Goal: Information Seeking & Learning: Learn about a topic

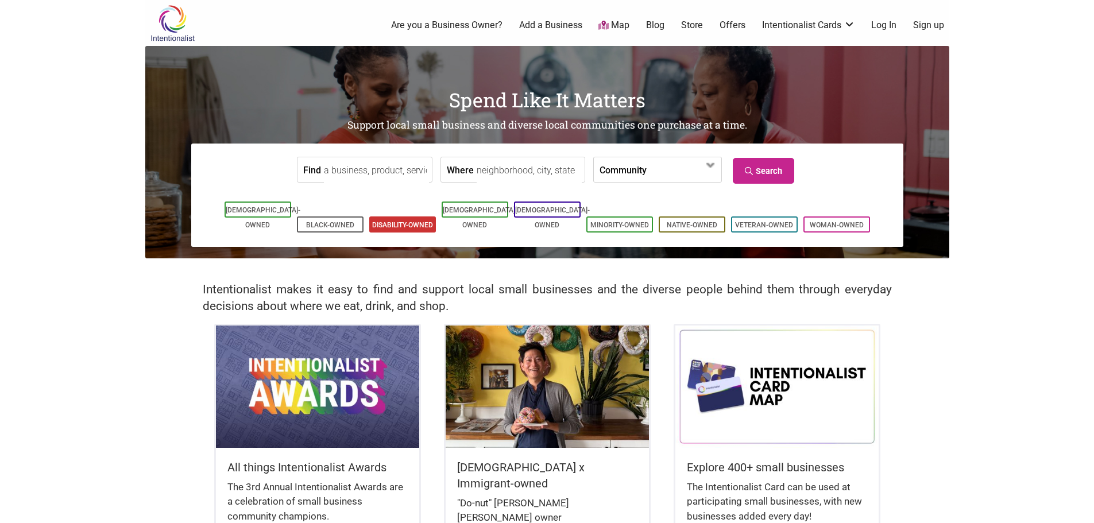
click at [415, 221] on link "Disability-Owned" at bounding box center [402, 225] width 61 height 8
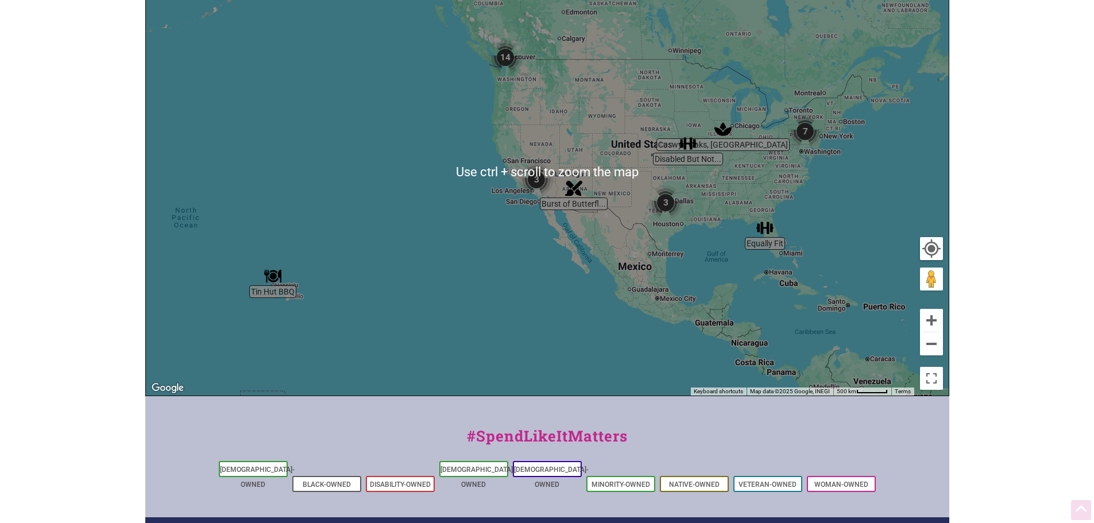
scroll to position [345, 0]
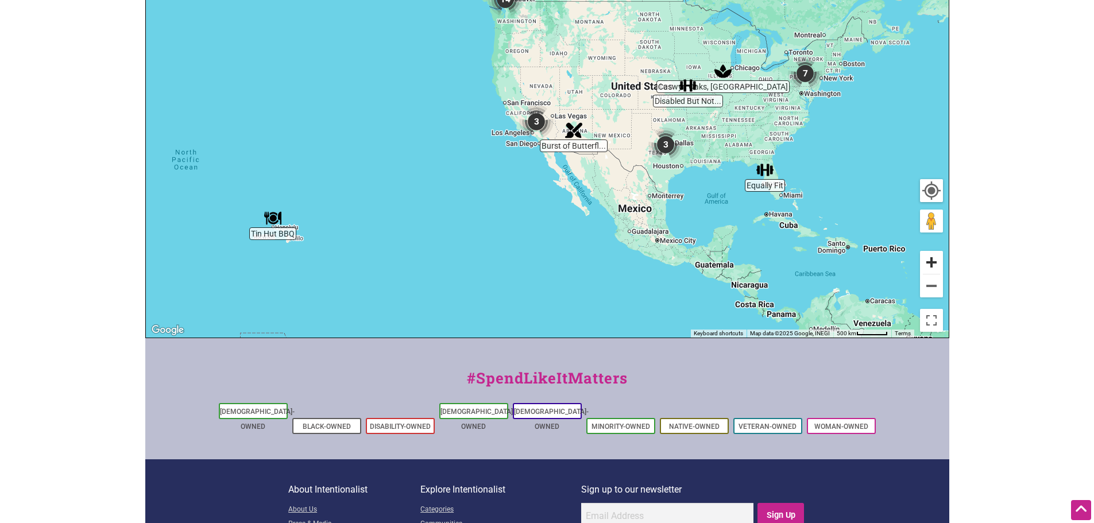
click at [931, 265] on button "Zoom in" at bounding box center [931, 262] width 23 height 23
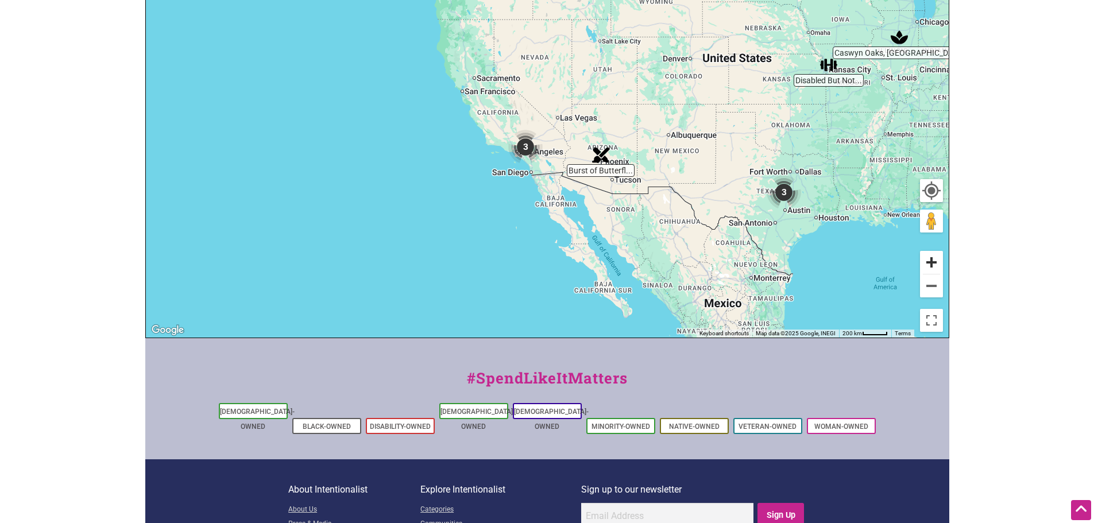
click at [931, 265] on button "Zoom in" at bounding box center [931, 262] width 23 height 23
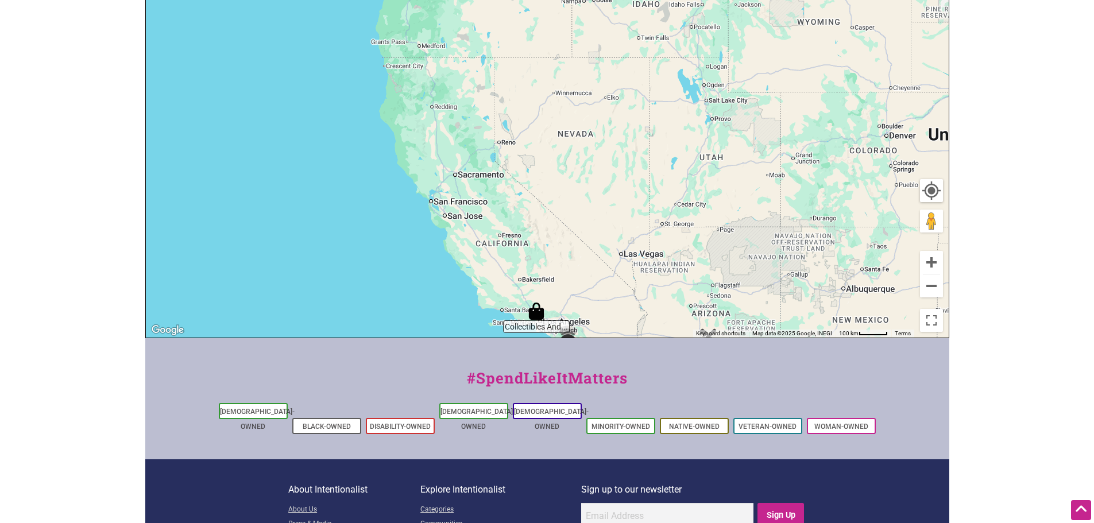
drag, startPoint x: 708, startPoint y: 138, endPoint x: 761, endPoint y: 271, distance: 143.0
click at [765, 275] on div "To navigate, press the arrow keys." at bounding box center [547, 114] width 803 height 447
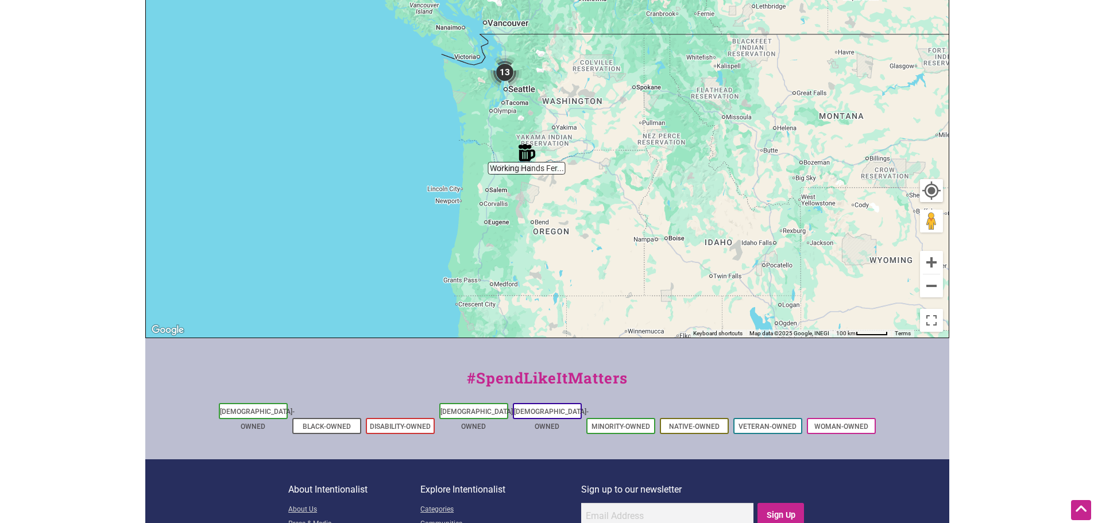
drag, startPoint x: 609, startPoint y: 124, endPoint x: 612, endPoint y: 262, distance: 137.8
click at [610, 257] on div "To navigate, press the arrow keys." at bounding box center [547, 114] width 803 height 447
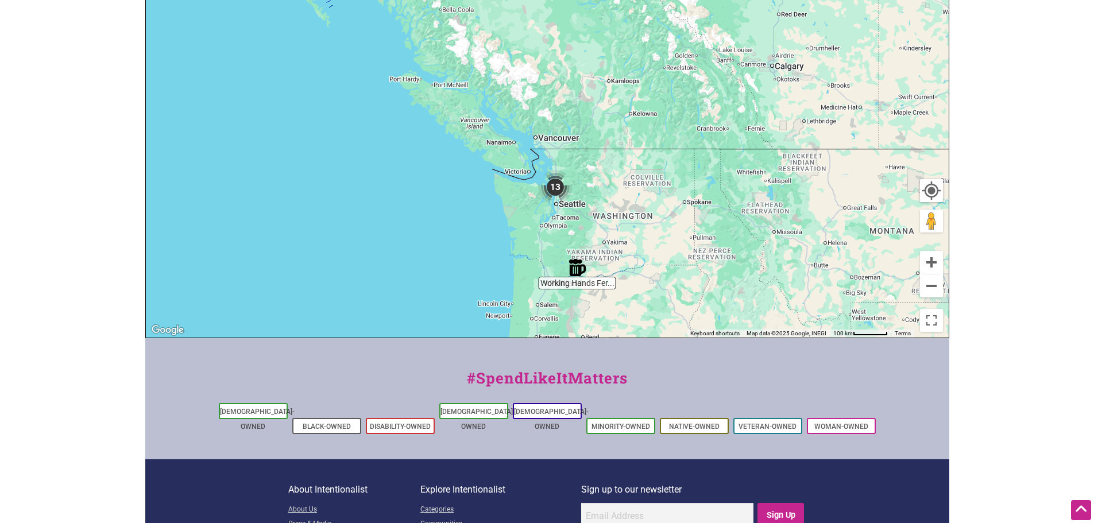
drag, startPoint x: 563, startPoint y: 231, endPoint x: 606, endPoint y: 230, distance: 43.1
click at [606, 230] on div "To navigate, press the arrow keys." at bounding box center [547, 114] width 803 height 447
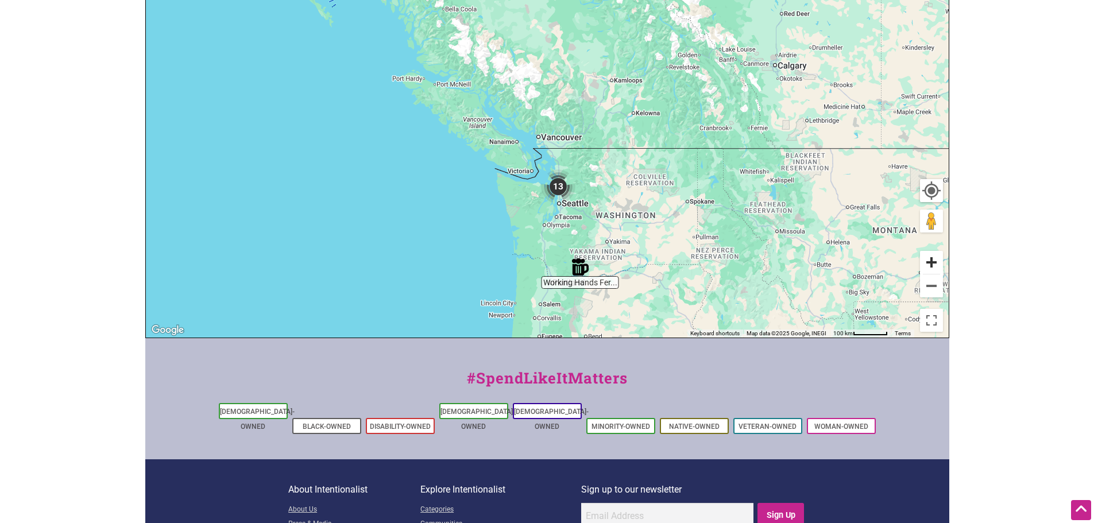
click at [931, 266] on button "Zoom in" at bounding box center [931, 262] width 23 height 23
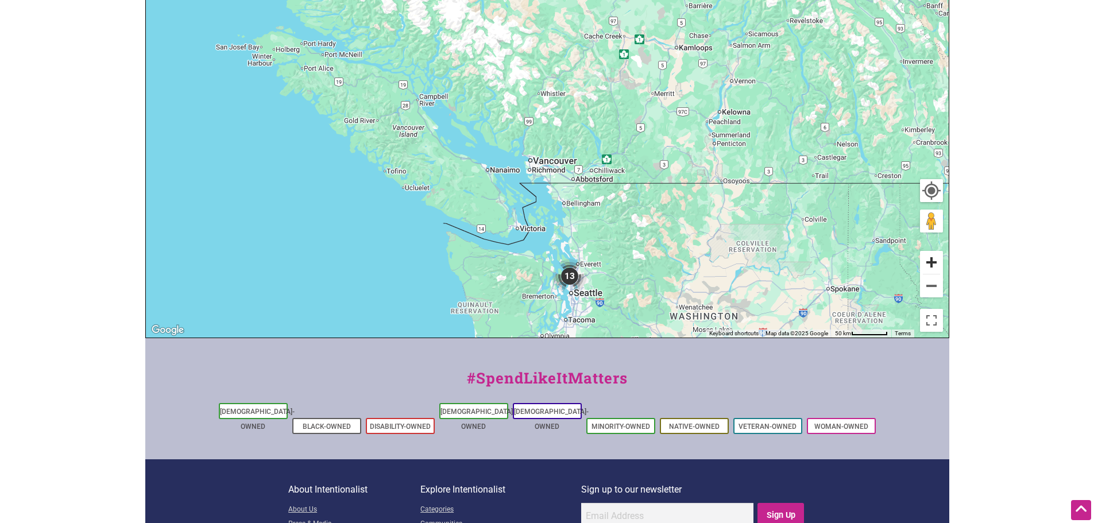
click at [932, 265] on button "Zoom in" at bounding box center [931, 262] width 23 height 23
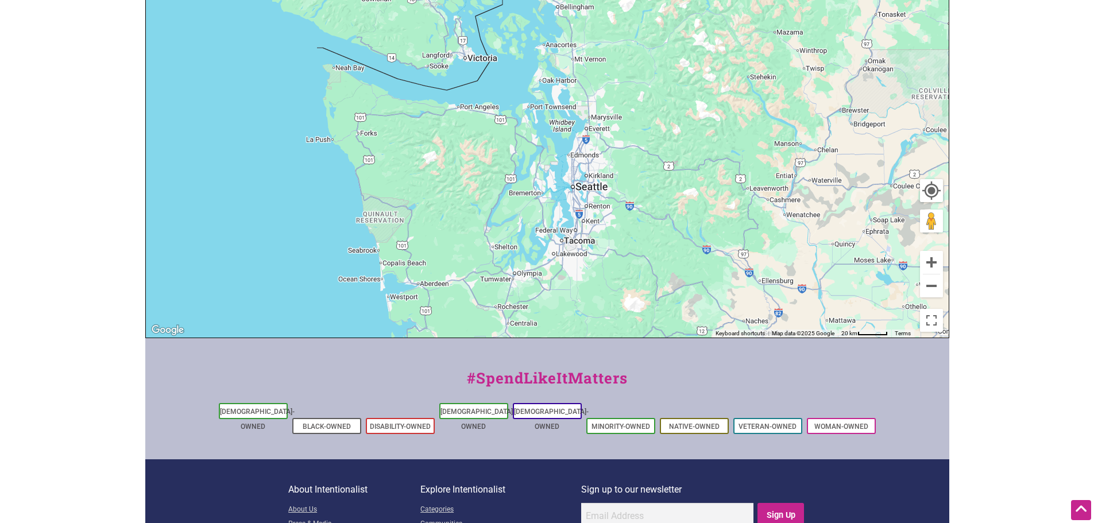
drag, startPoint x: 741, startPoint y: 313, endPoint x: 719, endPoint y: 30, distance: 283.3
click at [719, 31] on div "To navigate, press the arrow keys." at bounding box center [547, 114] width 803 height 447
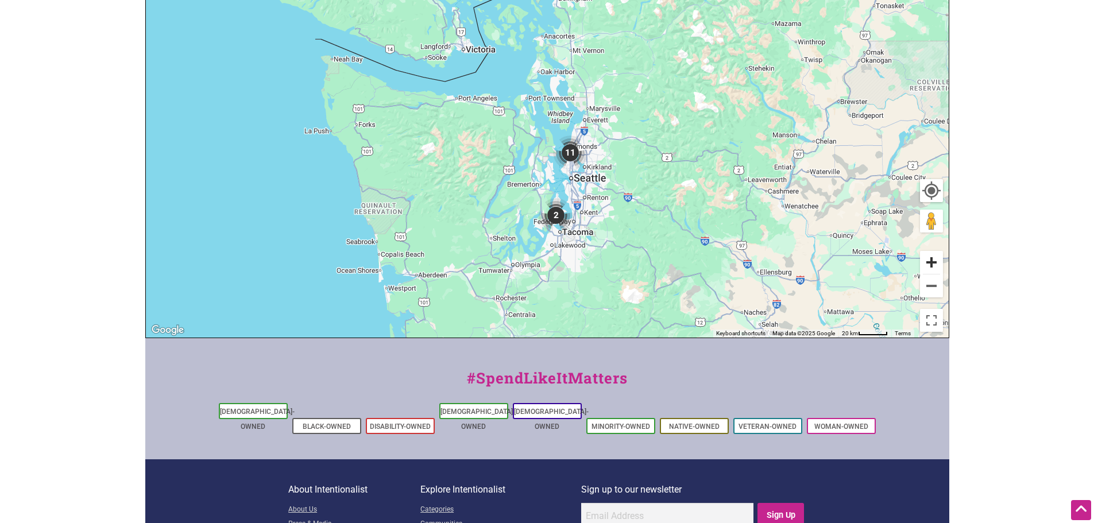
click at [931, 265] on button "Zoom in" at bounding box center [931, 262] width 23 height 23
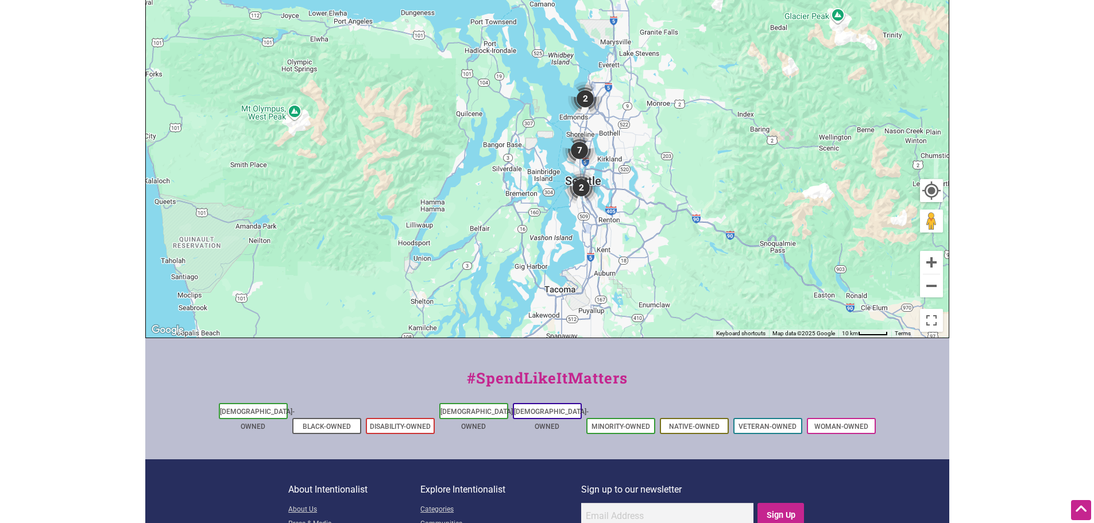
drag, startPoint x: 728, startPoint y: 271, endPoint x: 713, endPoint y: 196, distance: 76.2
click at [713, 196] on div "To navigate, press the arrow keys." at bounding box center [547, 114] width 803 height 447
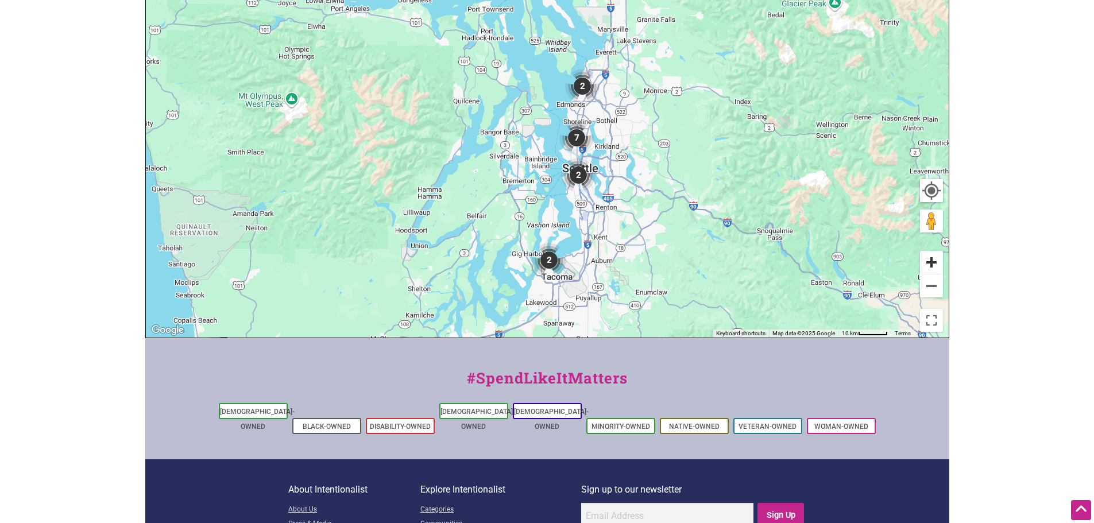
click at [936, 262] on button "Zoom in" at bounding box center [931, 262] width 23 height 23
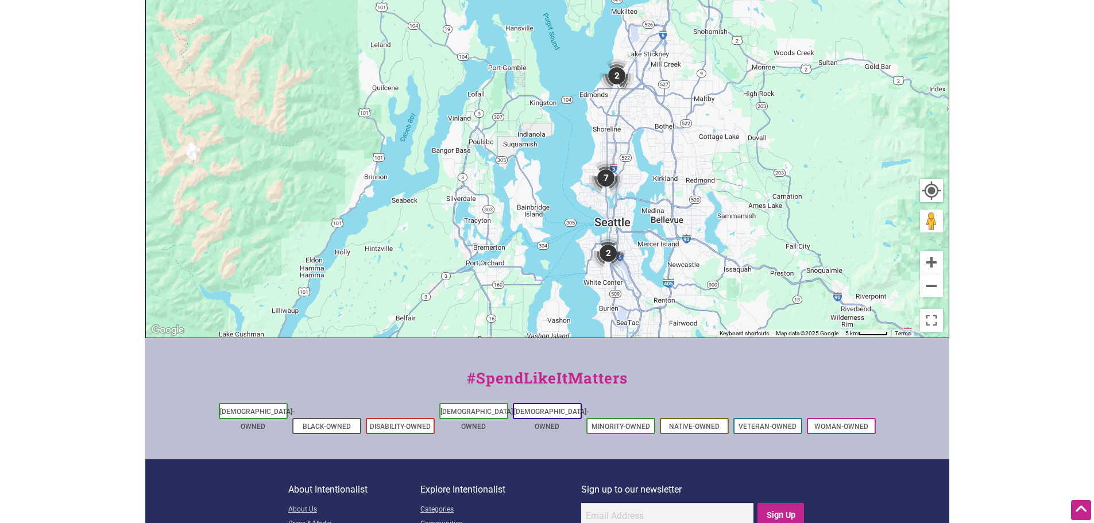
click at [610, 255] on img "2" at bounding box center [608, 253] width 34 height 34
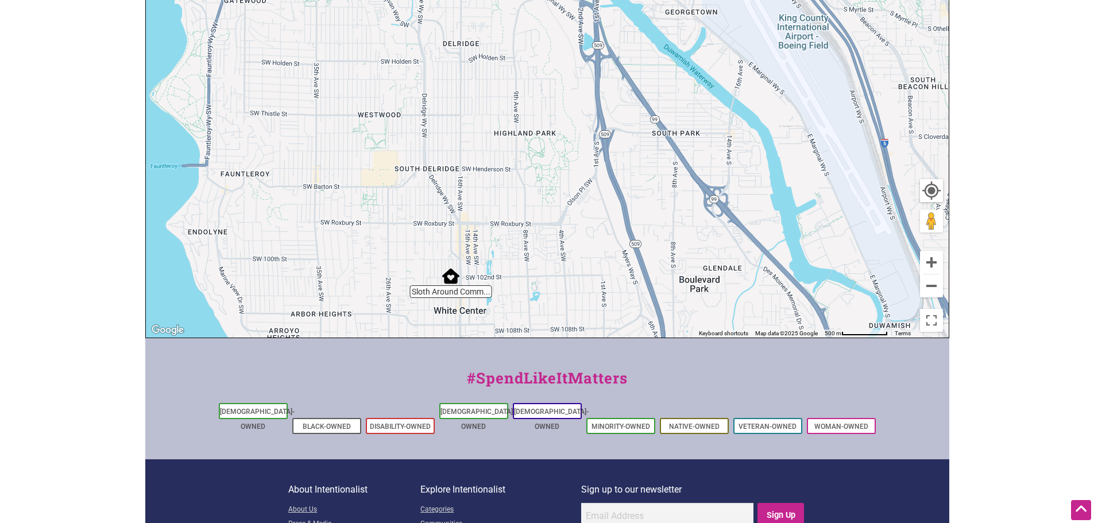
click at [449, 278] on img "Sloth Around Community Acupuncture" at bounding box center [450, 276] width 17 height 17
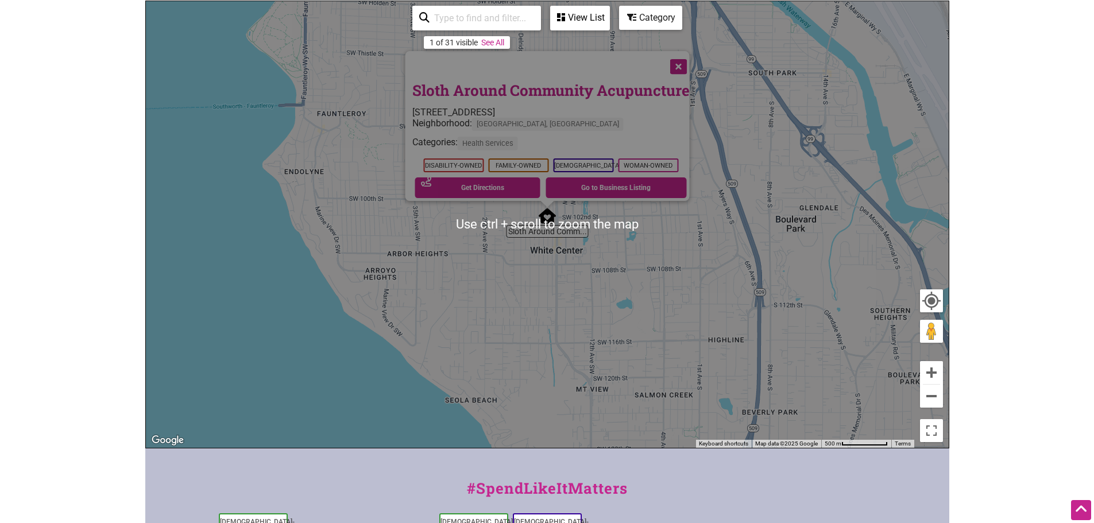
scroll to position [230, 0]
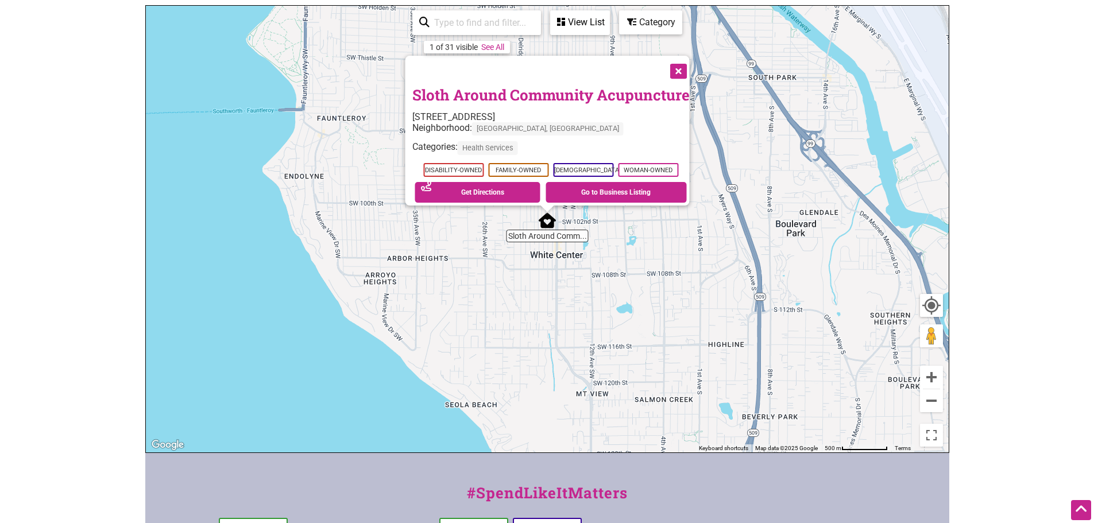
click at [688, 64] on button "Close" at bounding box center [677, 70] width 29 height 29
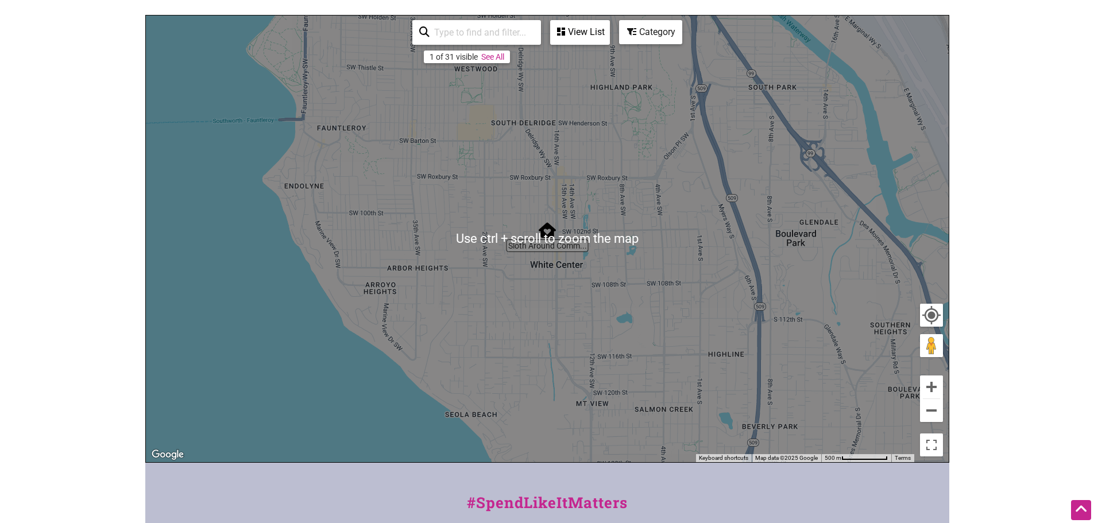
scroll to position [172, 0]
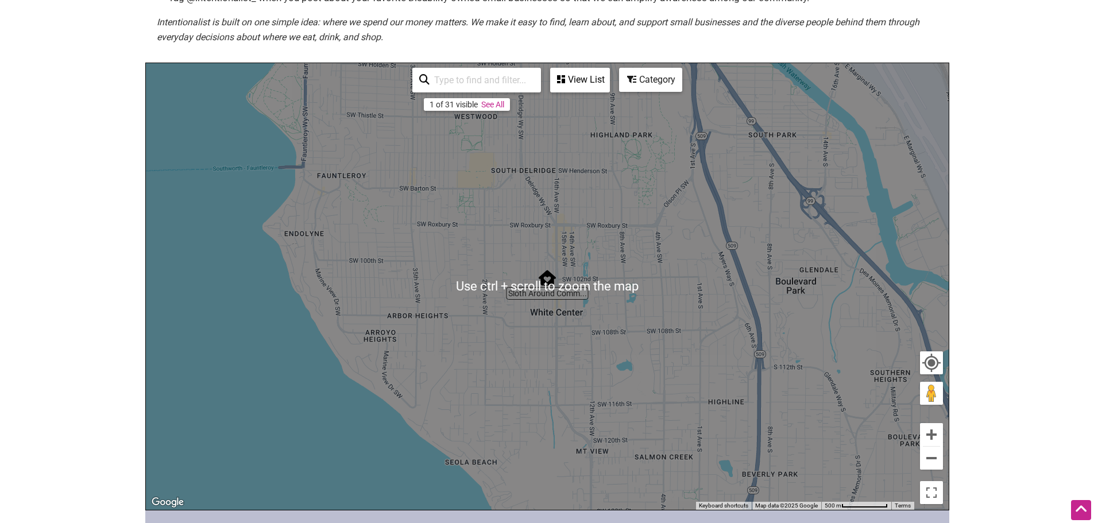
click at [587, 79] on div "View List" at bounding box center [579, 80] width 57 height 22
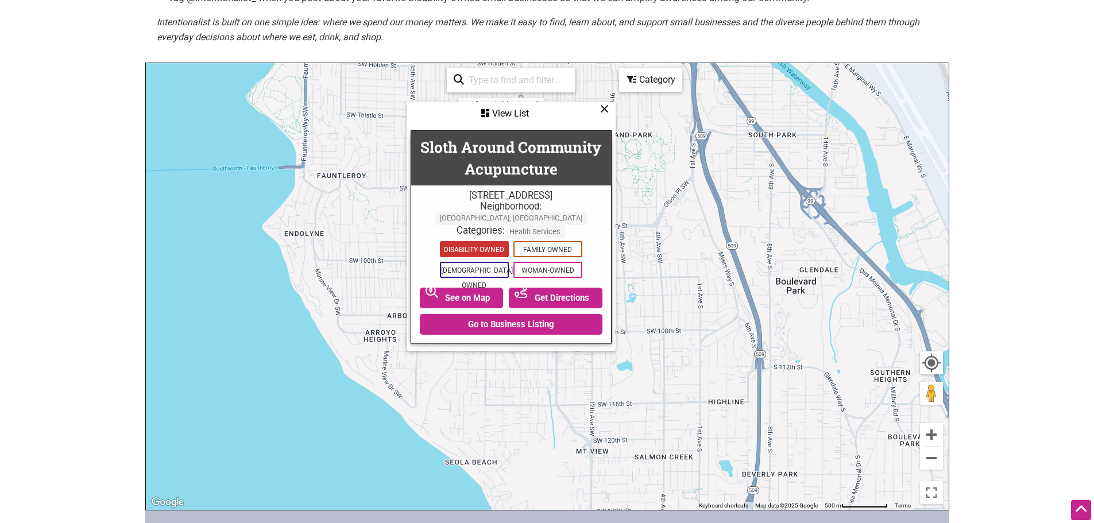
click at [490, 241] on span "Disability-Owned" at bounding box center [474, 249] width 69 height 16
click at [603, 109] on icon at bounding box center [604, 109] width 9 height 1
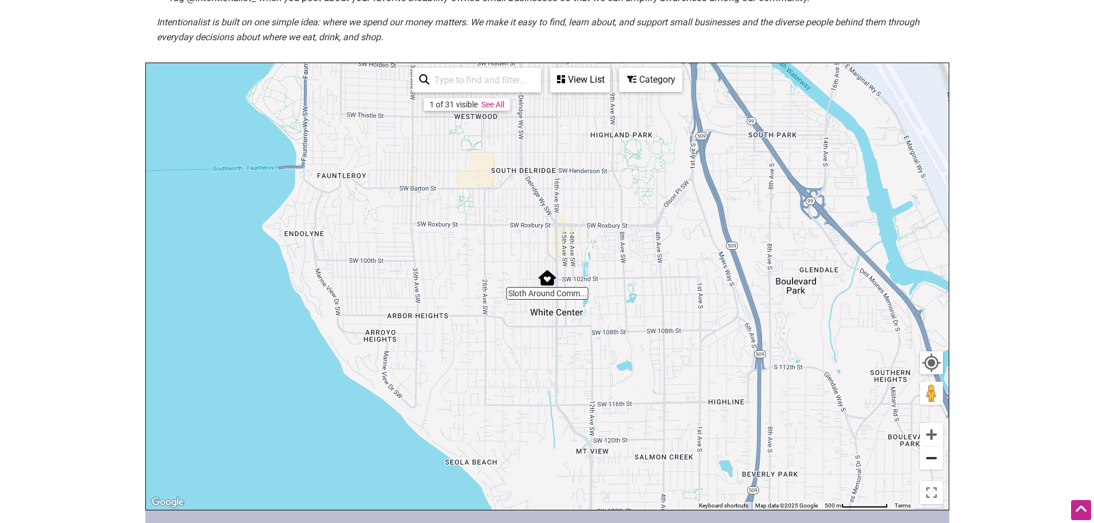
click at [927, 454] on button "Zoom out" at bounding box center [931, 458] width 23 height 23
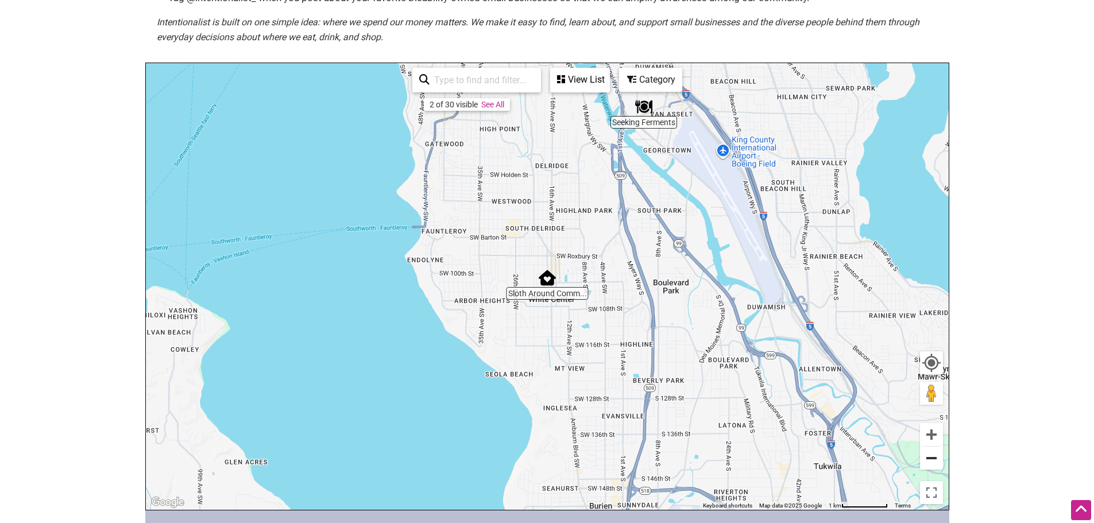
click at [928, 454] on button "Zoom out" at bounding box center [931, 458] width 23 height 23
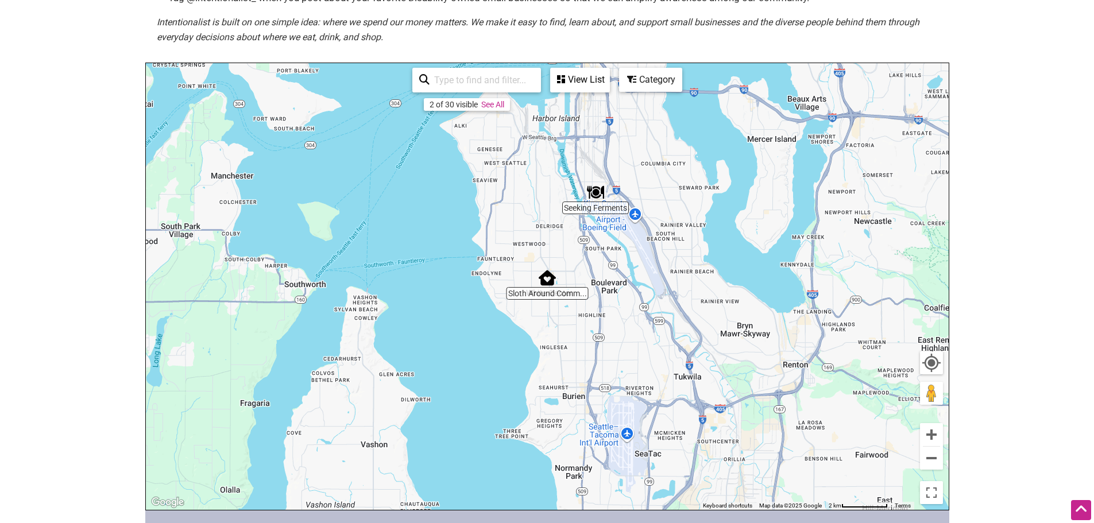
click at [595, 191] on img "Seeking Ferments" at bounding box center [595, 192] width 17 height 17
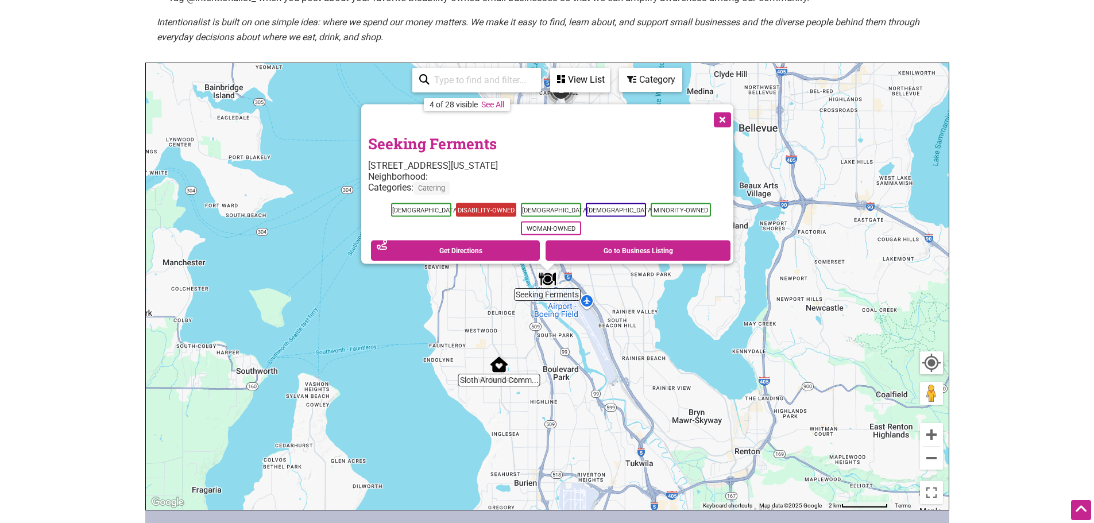
click at [465, 203] on span "Disability-Owned" at bounding box center [485, 210] width 60 height 14
click at [723, 116] on button "Close" at bounding box center [721, 119] width 29 height 29
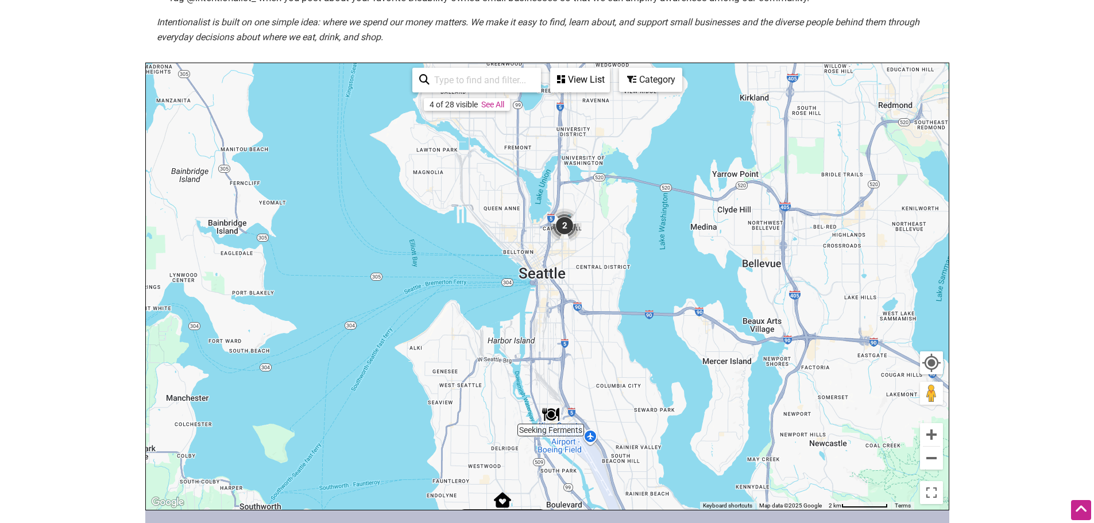
drag, startPoint x: 695, startPoint y: 225, endPoint x: 698, endPoint y: 347, distance: 122.4
click at [698, 347] on div "To navigate, press the arrow keys." at bounding box center [547, 286] width 803 height 447
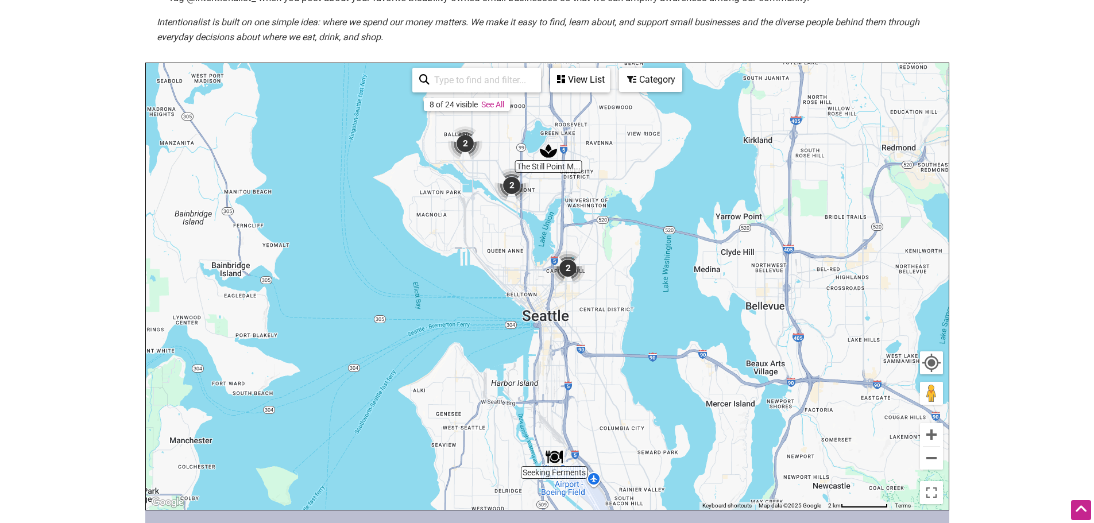
click at [569, 267] on img "2" at bounding box center [568, 268] width 34 height 34
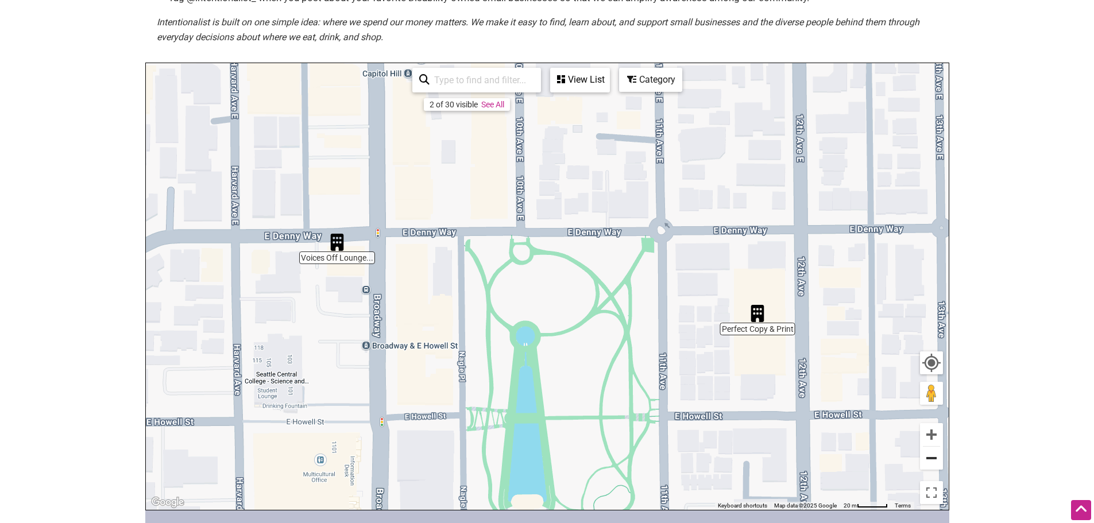
click at [934, 459] on button "Zoom out" at bounding box center [931, 458] width 23 height 23
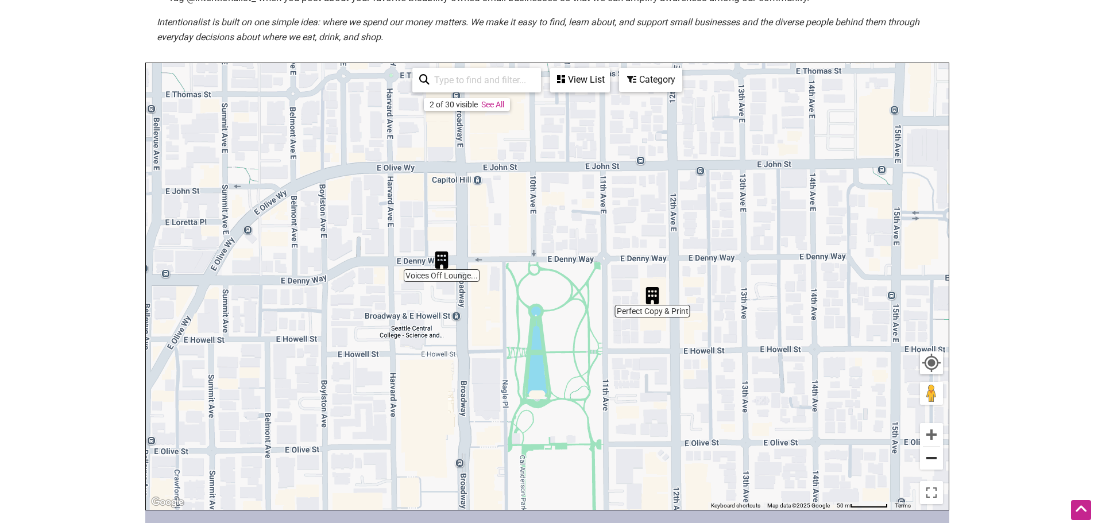
click at [934, 459] on button "Zoom out" at bounding box center [931, 458] width 23 height 23
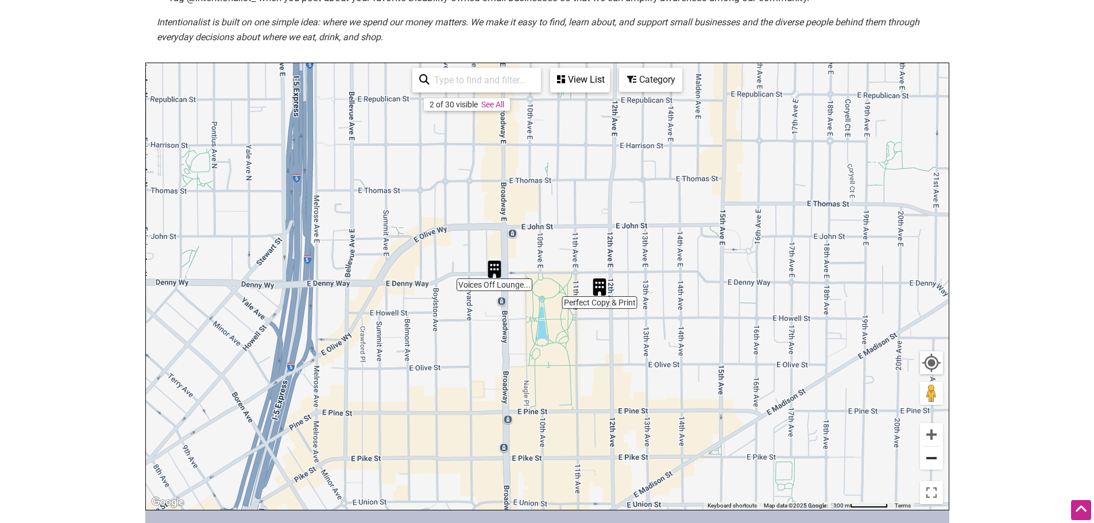
click at [934, 459] on button "Zoom out" at bounding box center [931, 458] width 23 height 23
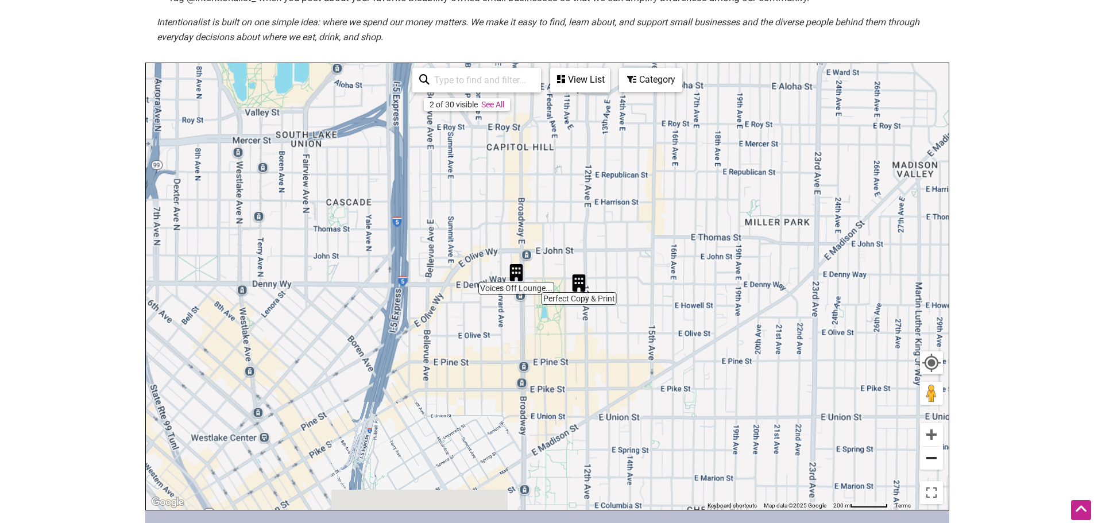
click at [934, 459] on button "Zoom out" at bounding box center [931, 458] width 23 height 23
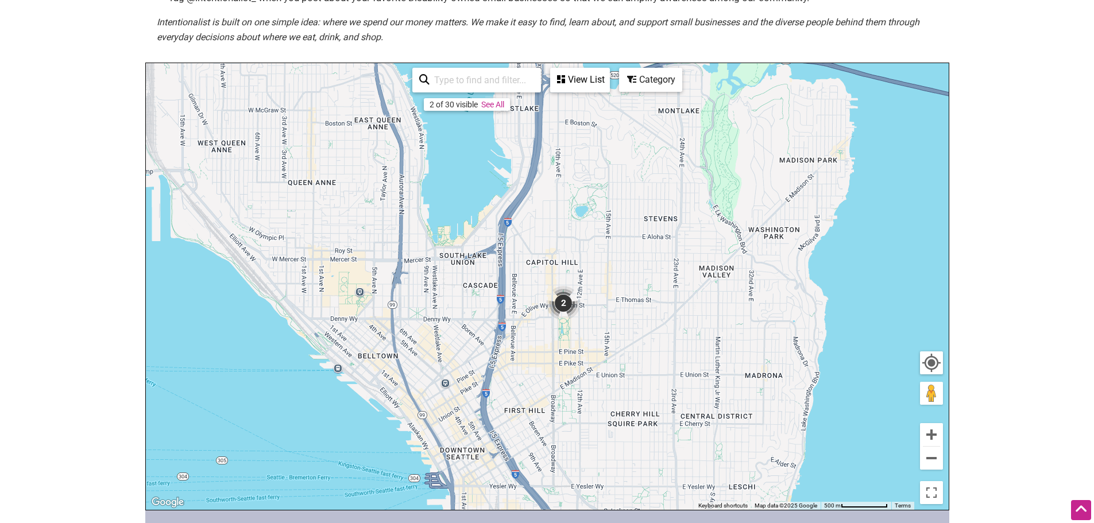
drag, startPoint x: 556, startPoint y: 216, endPoint x: 676, endPoint y: 401, distance: 219.9
click at [676, 401] on div "To navigate, press the arrow keys." at bounding box center [547, 286] width 803 height 447
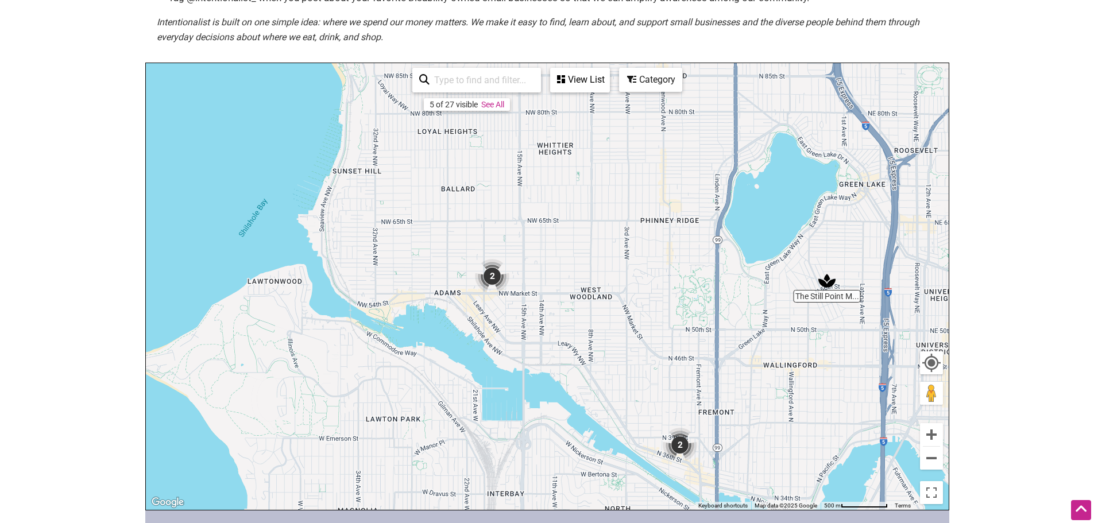
click at [489, 280] on img "2" at bounding box center [492, 276] width 34 height 34
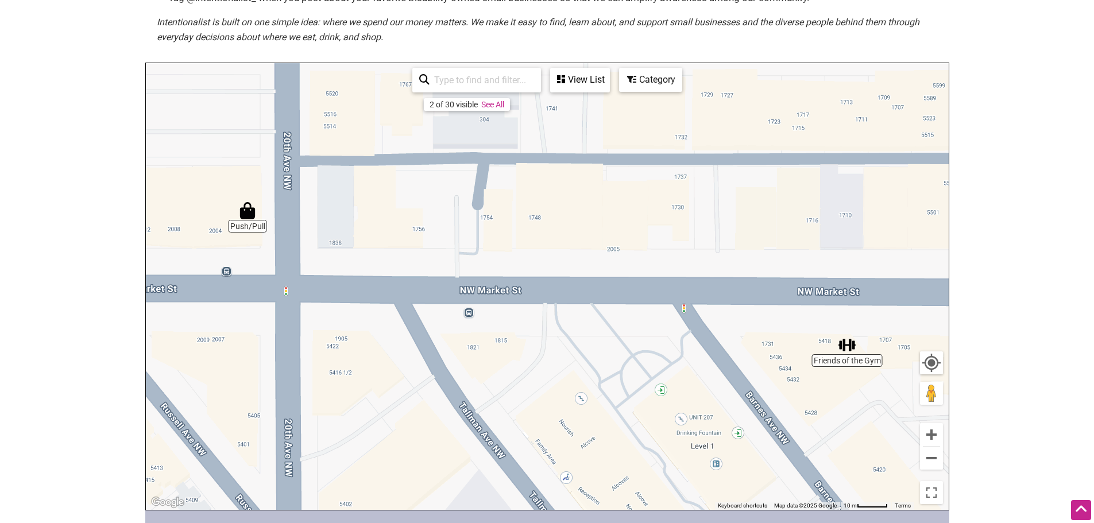
click at [245, 216] on img "Push/Pull" at bounding box center [247, 210] width 17 height 17
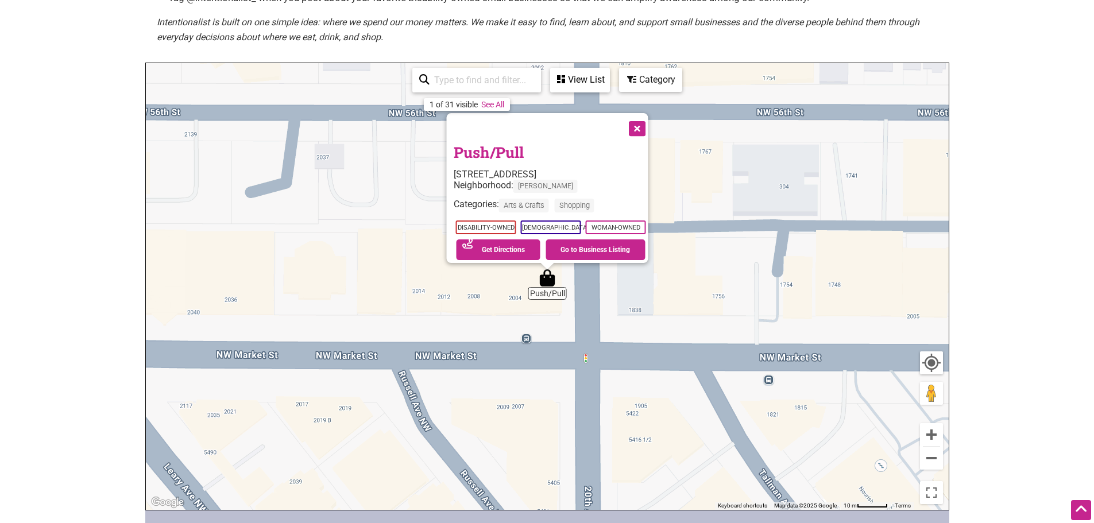
click at [478, 149] on link "Push/Pull" at bounding box center [488, 152] width 70 height 20
click at [637, 122] on button "Close" at bounding box center [635, 127] width 29 height 29
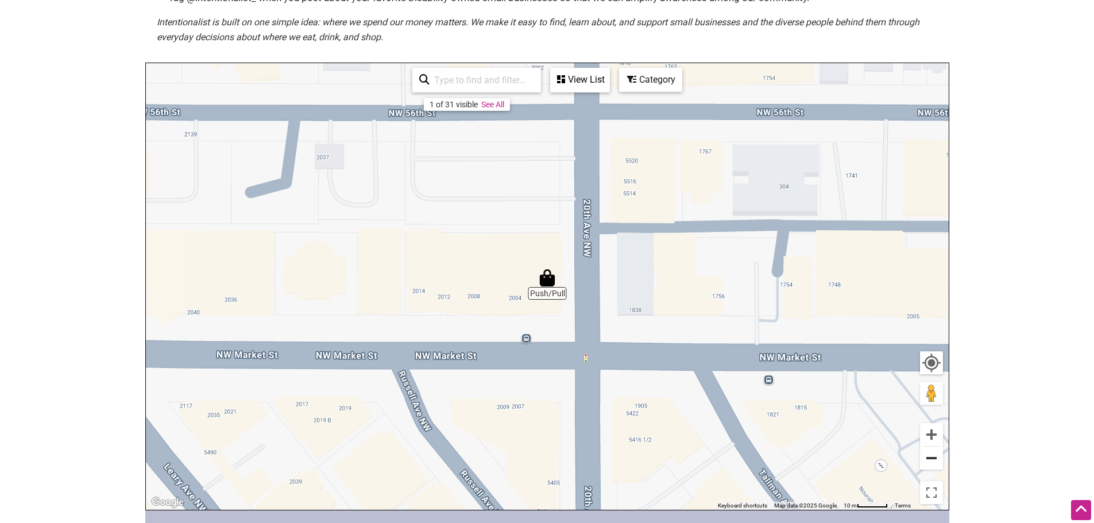
click at [930, 462] on button "Zoom out" at bounding box center [931, 458] width 23 height 23
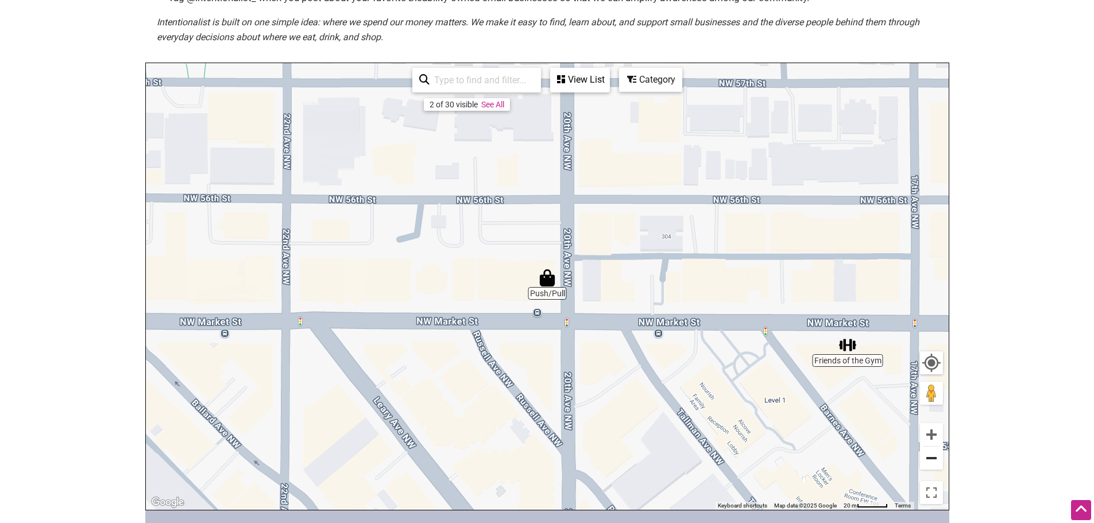
click at [927, 462] on button "Zoom out" at bounding box center [931, 458] width 23 height 23
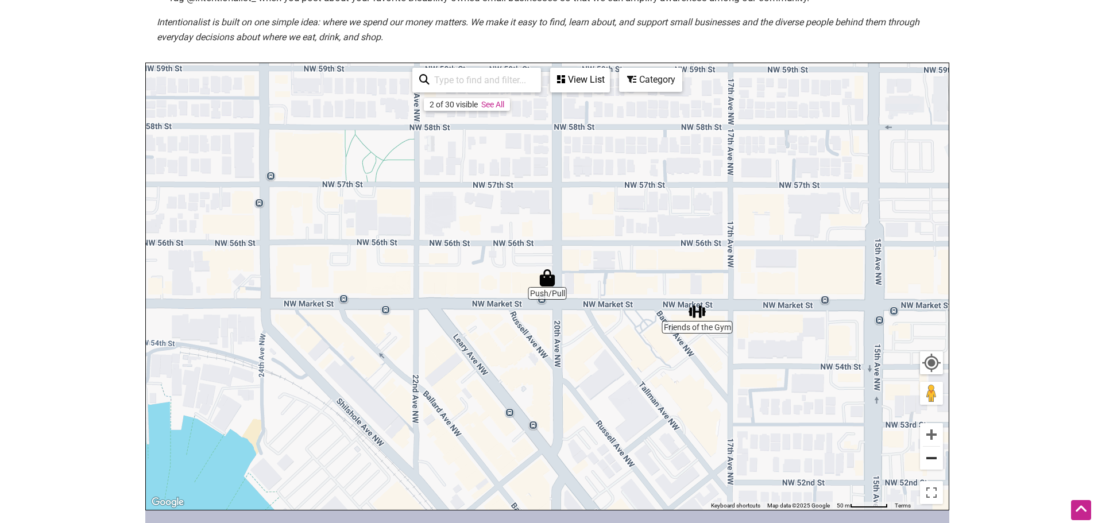
click at [929, 462] on button "Zoom out" at bounding box center [931, 458] width 23 height 23
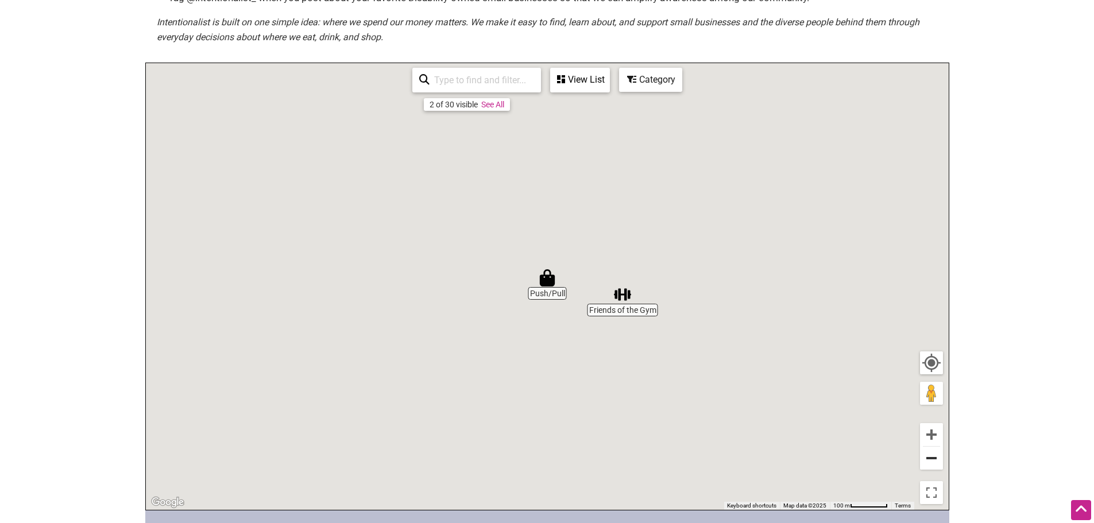
click at [930, 462] on button "Zoom out" at bounding box center [931, 458] width 23 height 23
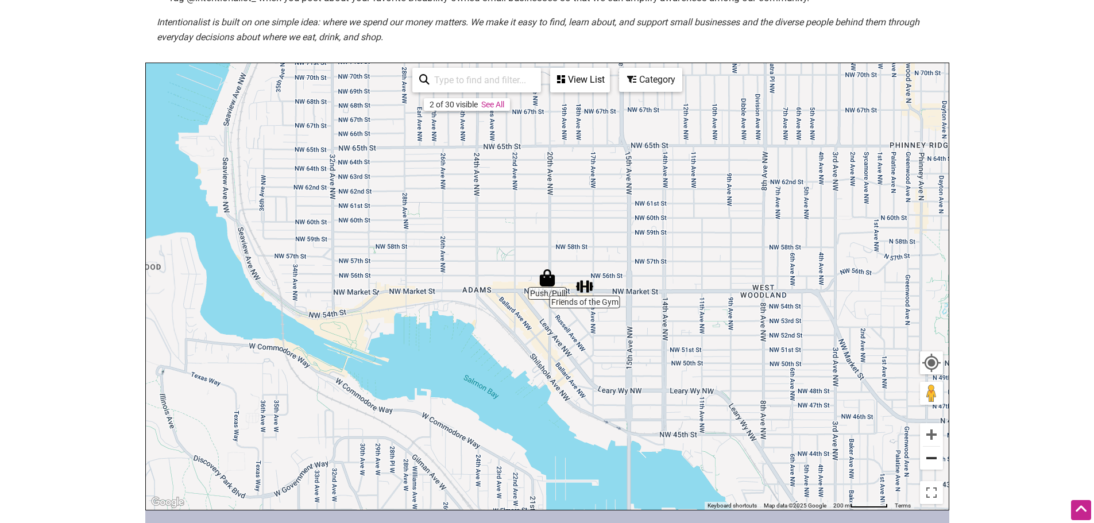
click at [930, 462] on button "Zoom out" at bounding box center [931, 458] width 23 height 23
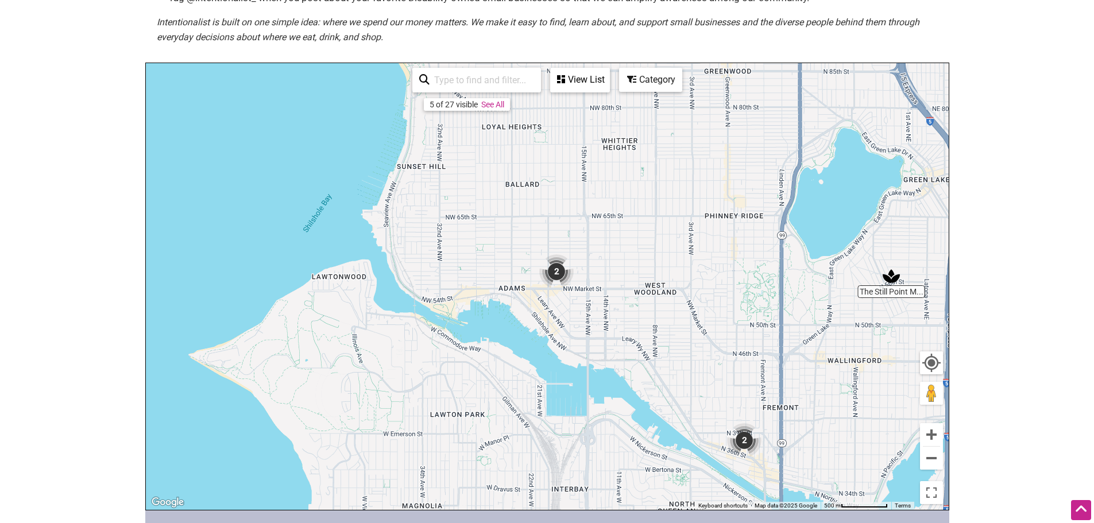
click at [741, 438] on img "2" at bounding box center [744, 440] width 34 height 34
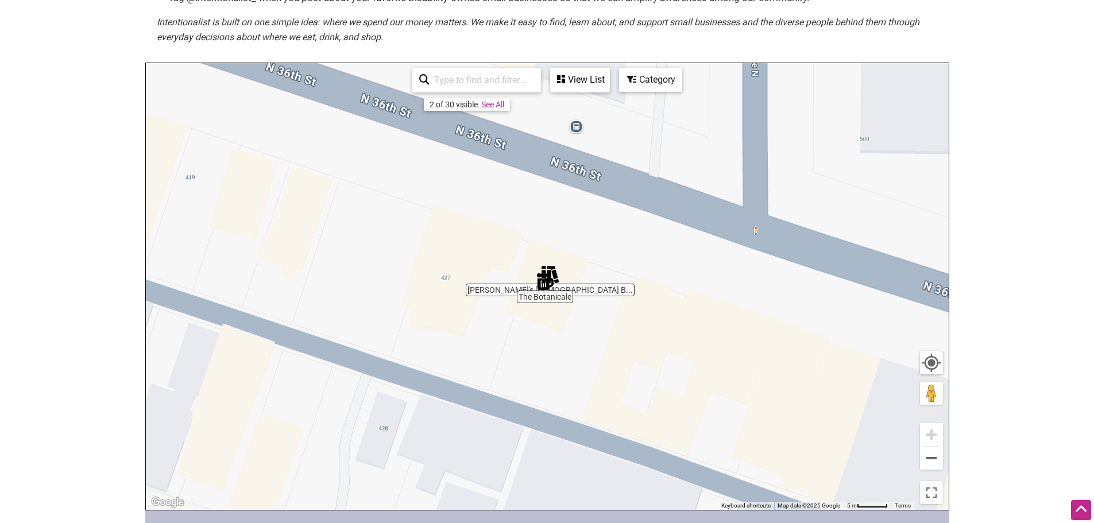
click at [556, 301] on div "To navigate, press the arrow keys." at bounding box center [547, 286] width 803 height 447
click at [545, 277] on img "The Botanicale" at bounding box center [544, 281] width 17 height 17
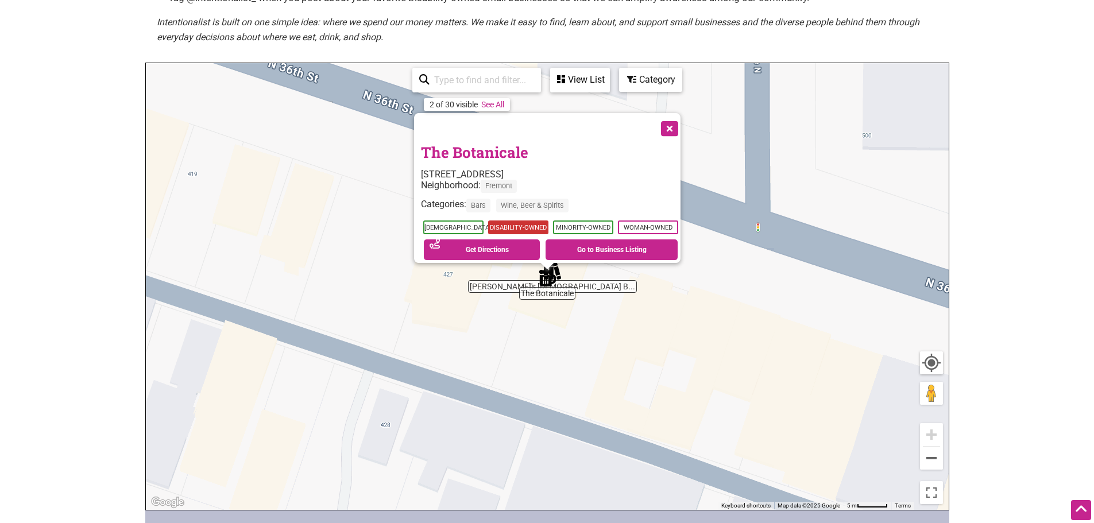
click at [504, 220] on span "Disability-Owned" at bounding box center [518, 227] width 60 height 14
click at [675, 123] on button "Close" at bounding box center [668, 127] width 29 height 29
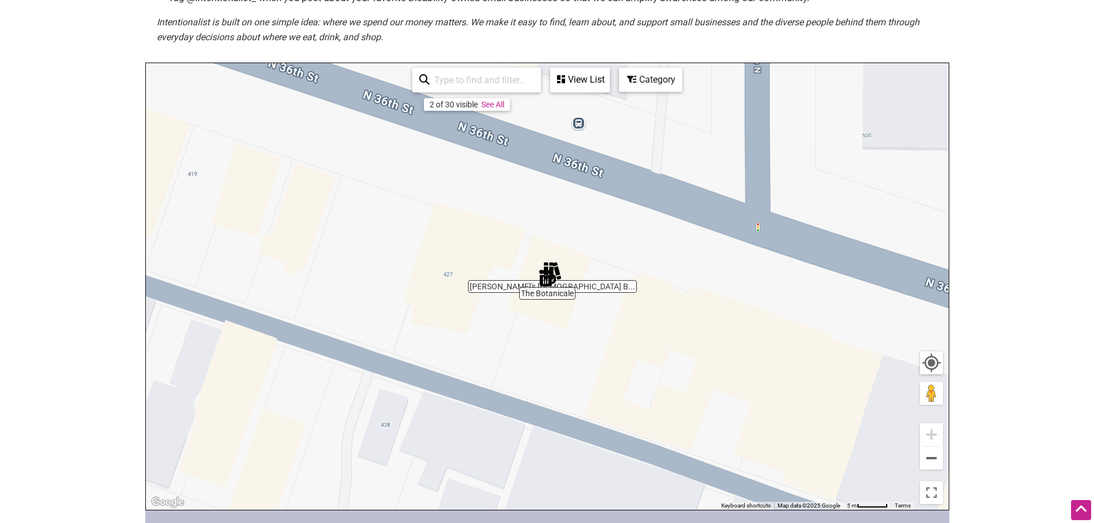
click at [558, 266] on img "Charlie's Queer Books" at bounding box center [552, 270] width 17 height 17
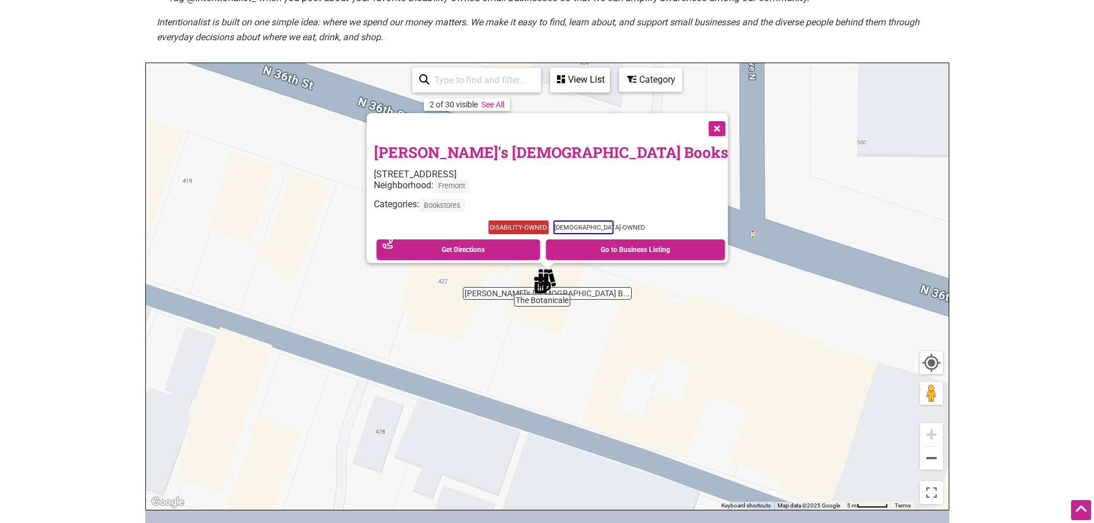
click at [520, 220] on span "Disability-Owned" at bounding box center [518, 227] width 60 height 14
click at [590, 243] on link "Go to Business Listing" at bounding box center [635, 249] width 180 height 21
click at [931, 459] on button "Zoom out" at bounding box center [931, 458] width 23 height 23
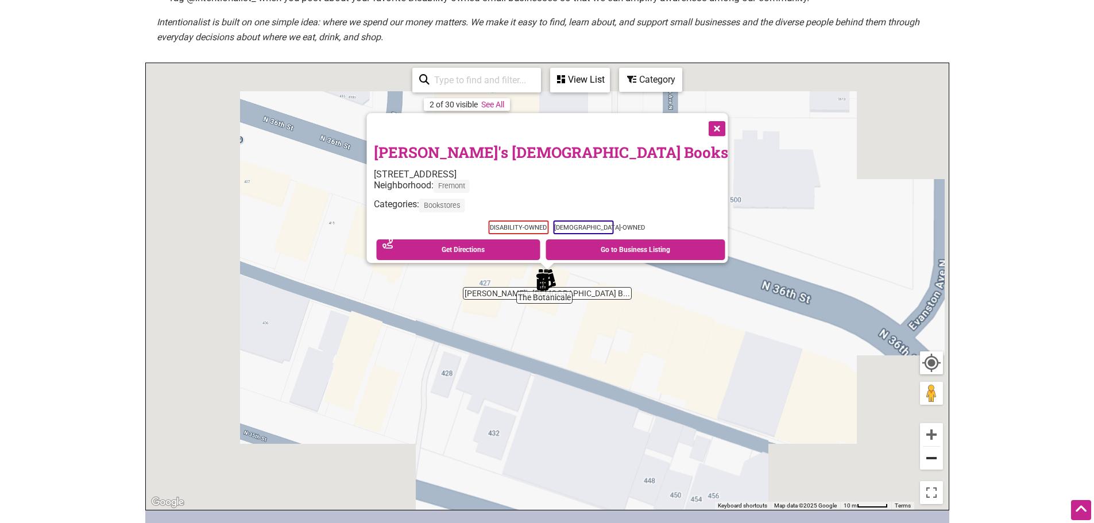
click at [931, 459] on button "Zoom out" at bounding box center [931, 458] width 23 height 23
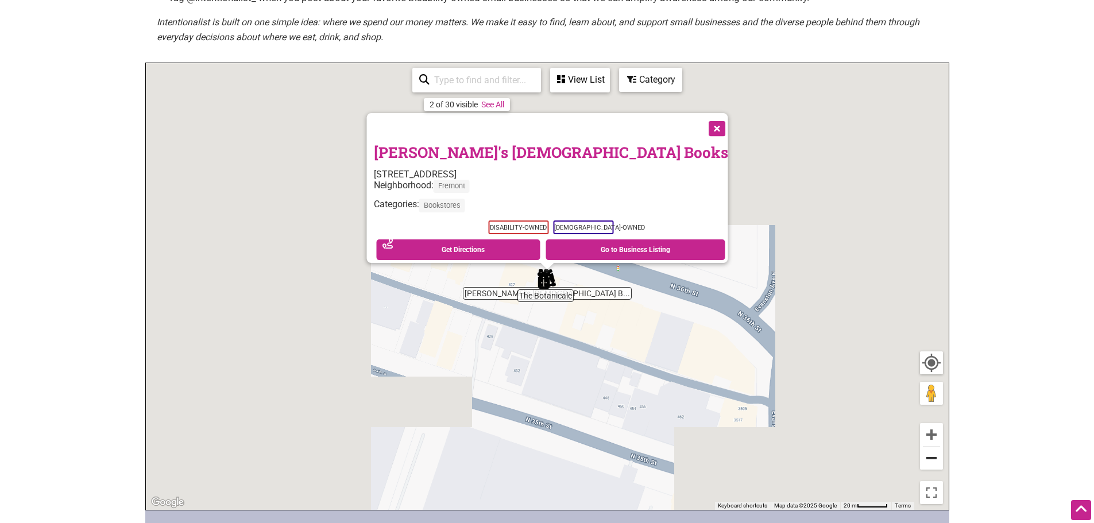
click at [931, 459] on button "Zoom out" at bounding box center [931, 458] width 23 height 23
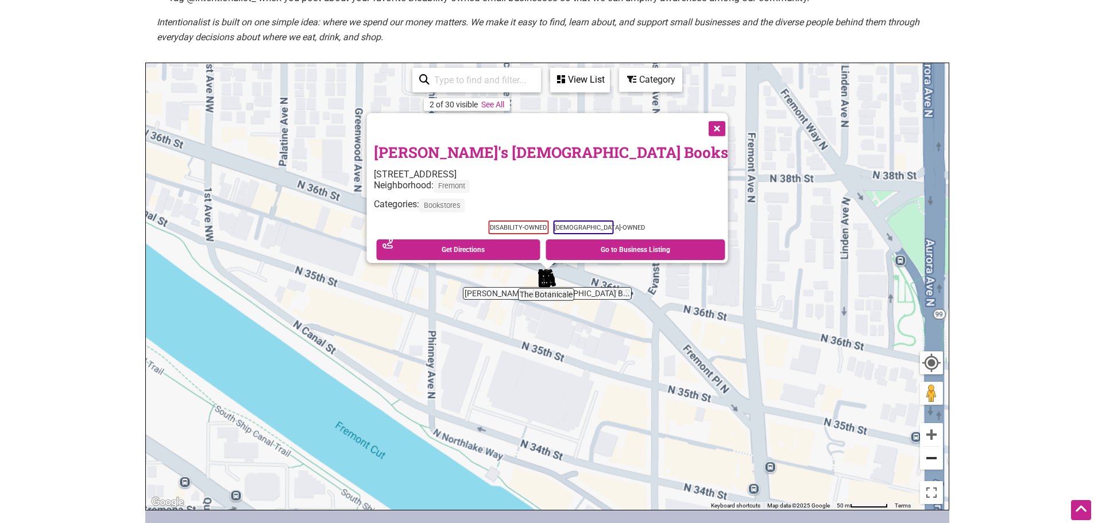
click at [931, 459] on button "Zoom out" at bounding box center [931, 458] width 23 height 23
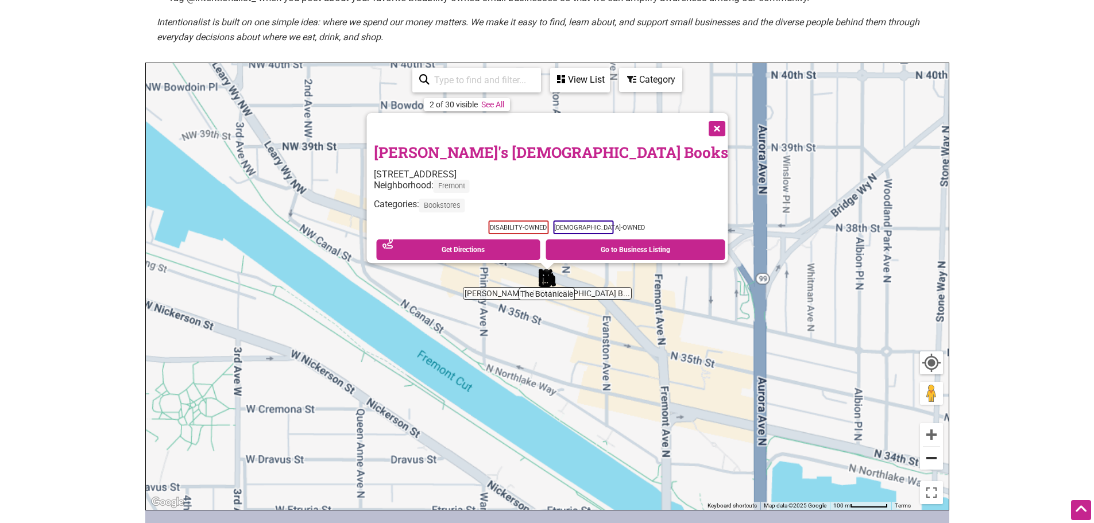
click at [931, 459] on button "Zoom out" at bounding box center [931, 458] width 23 height 23
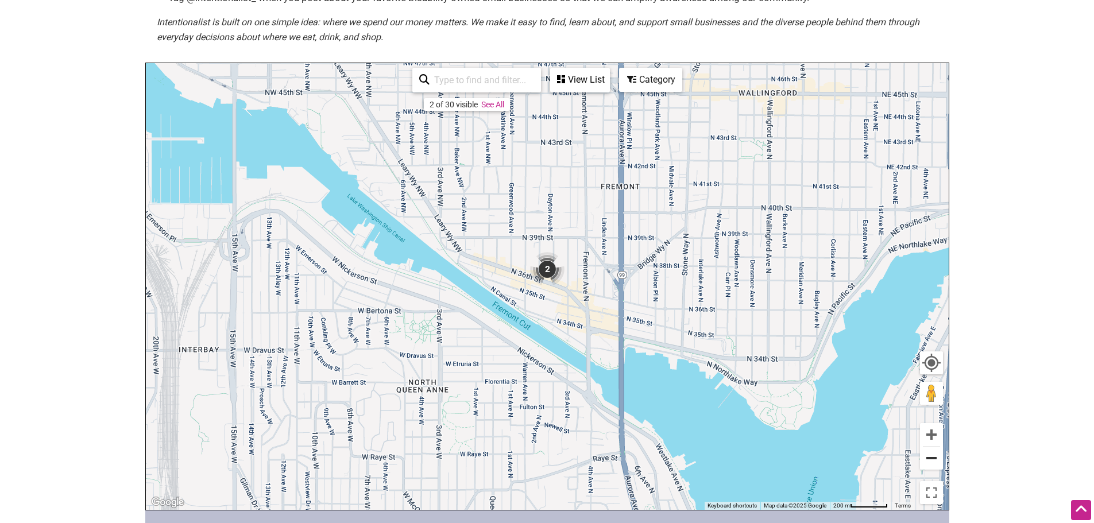
click at [931, 459] on button "Zoom out" at bounding box center [931, 458] width 23 height 23
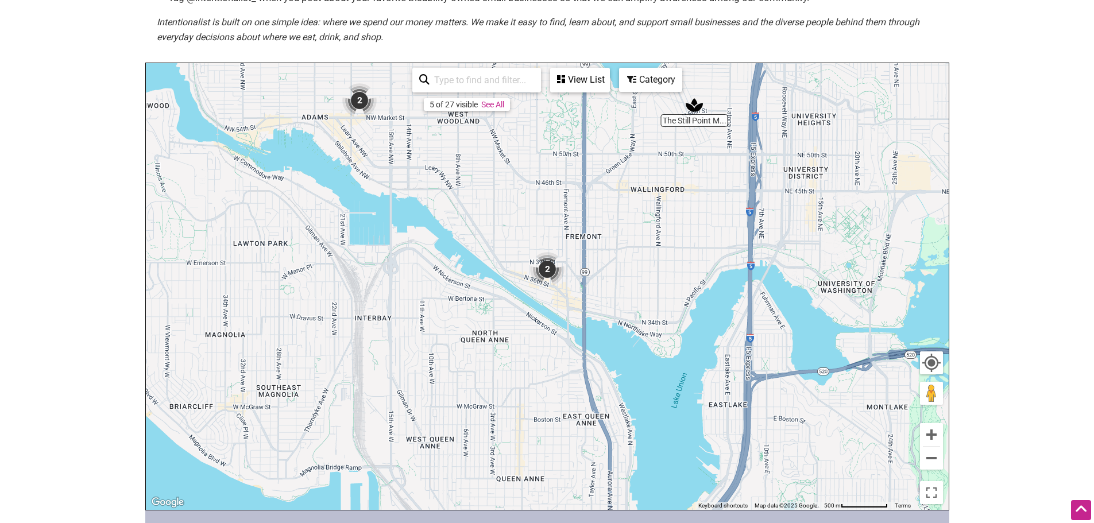
click at [498, 102] on link "See All" at bounding box center [492, 104] width 23 height 9
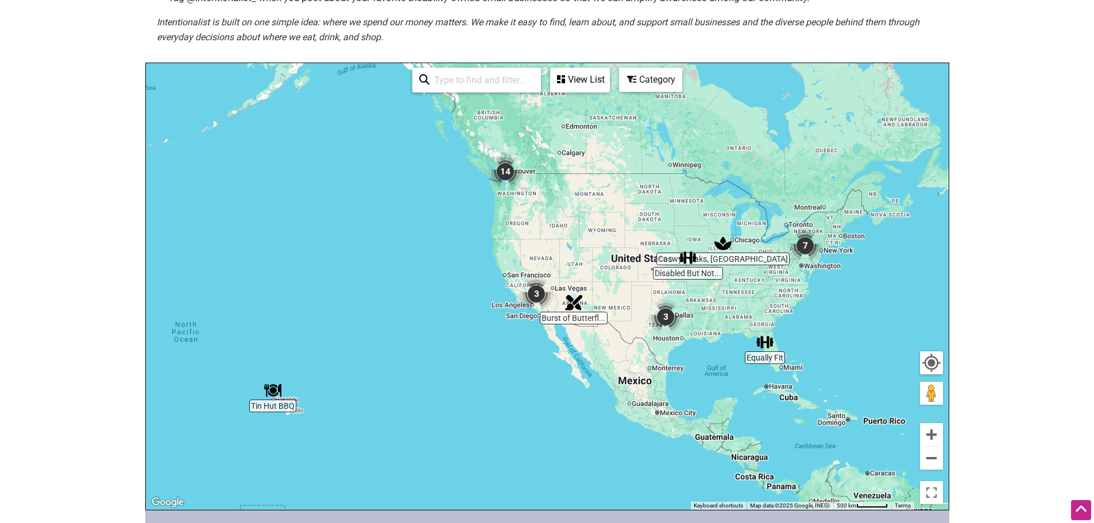
click at [506, 168] on img "14" at bounding box center [505, 171] width 34 height 34
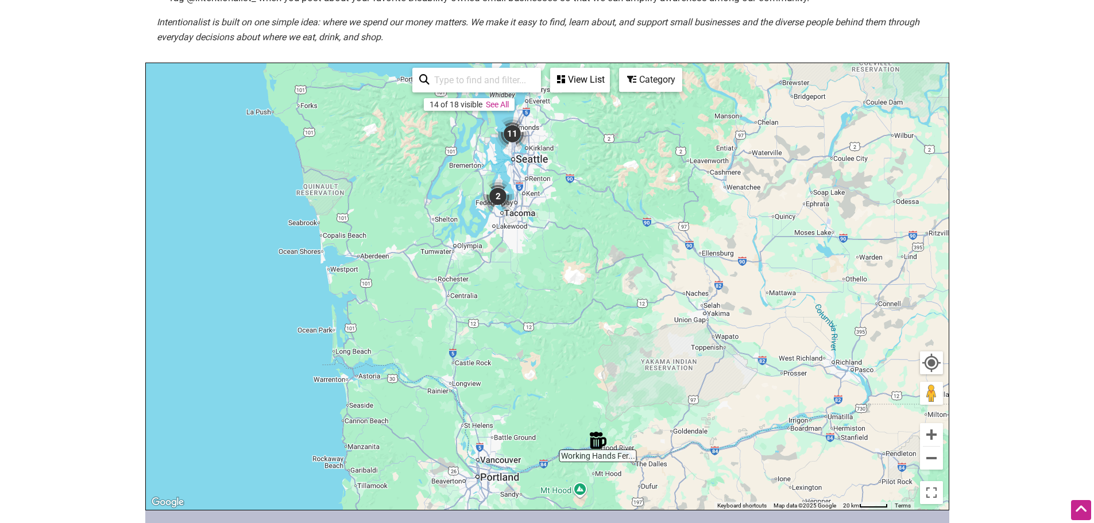
click at [574, 74] on div "View List" at bounding box center [579, 80] width 57 height 22
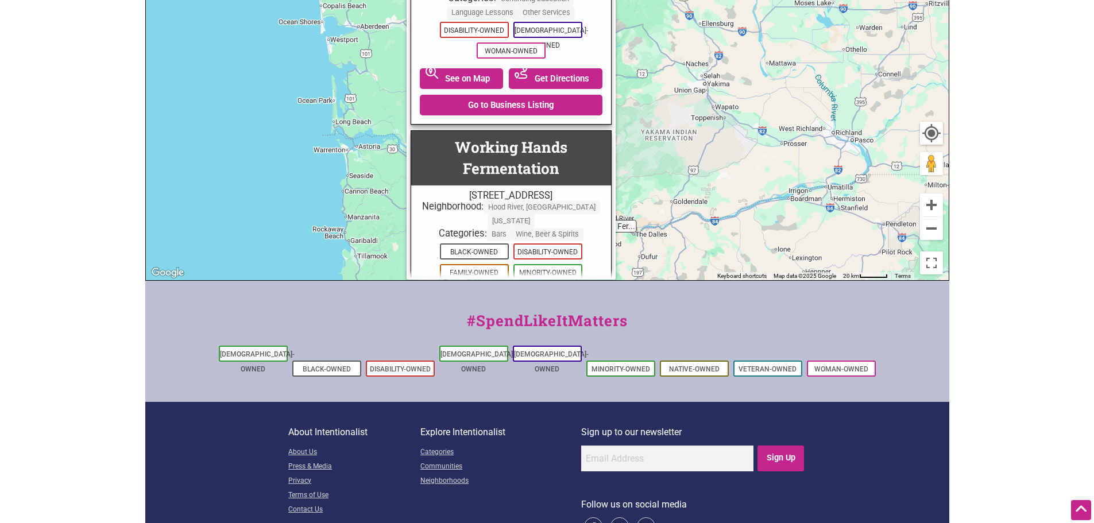
scroll to position [433, 0]
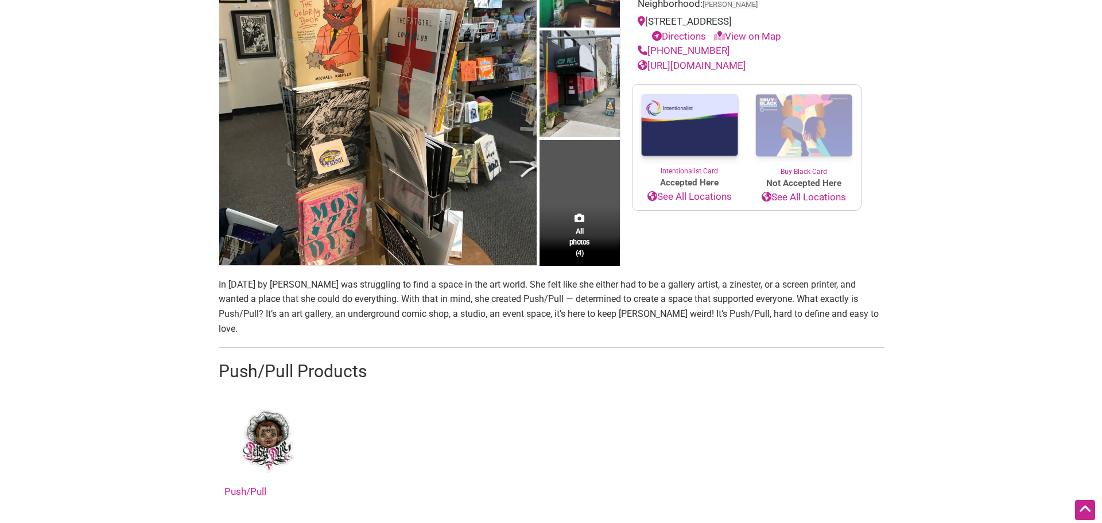
scroll to position [57, 0]
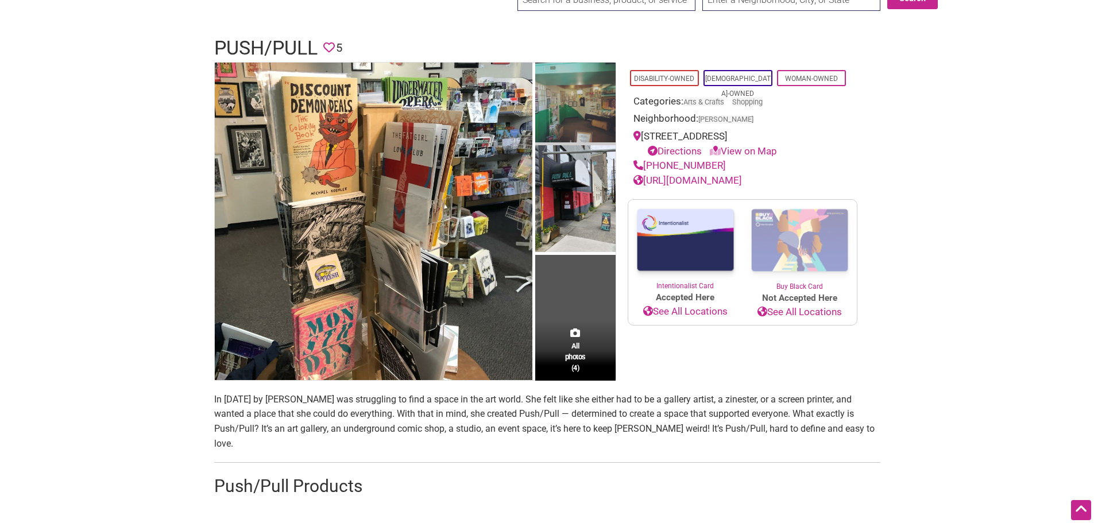
click at [562, 111] on img at bounding box center [575, 104] width 80 height 83
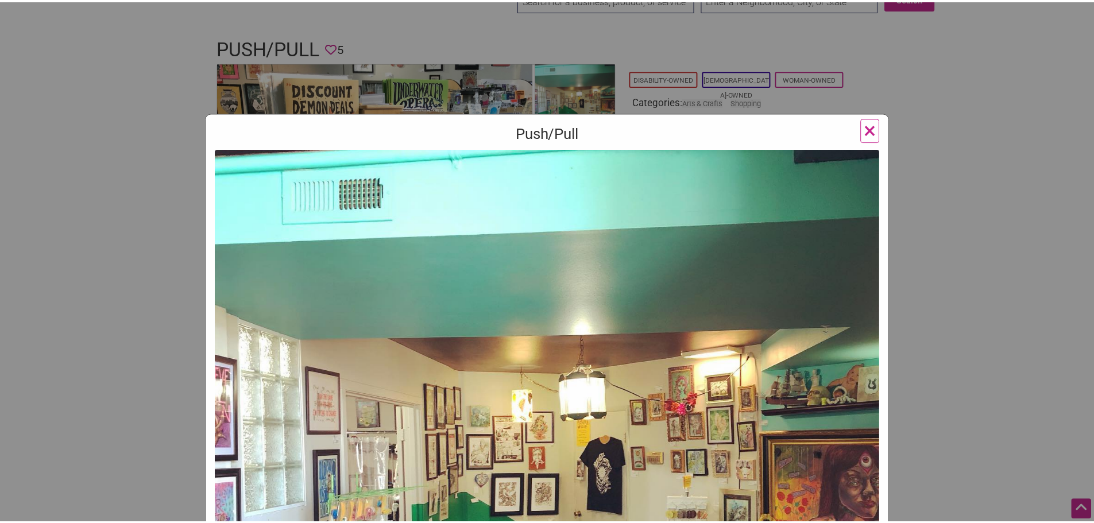
scroll to position [345, 0]
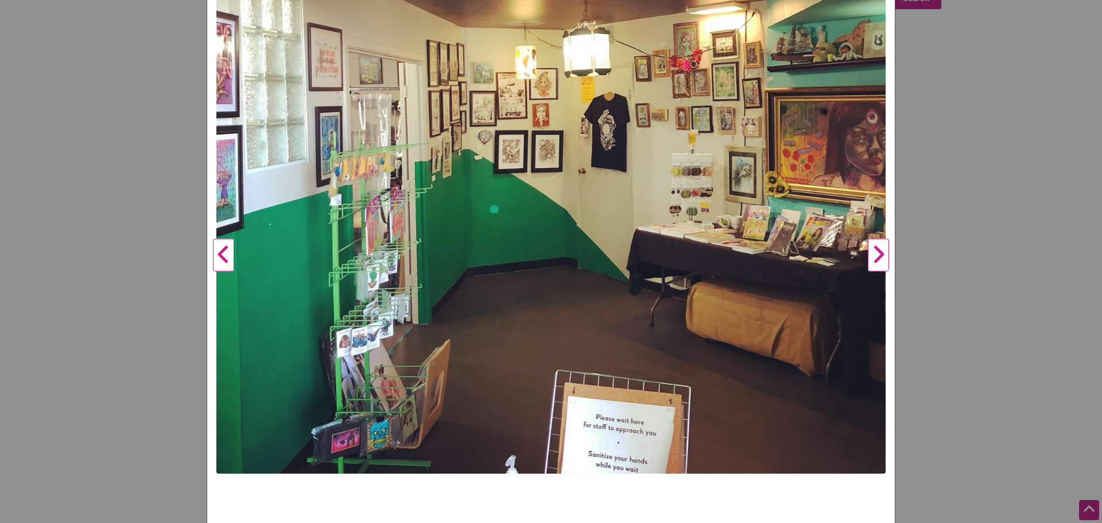
click at [877, 256] on button "Next" at bounding box center [879, 255] width 32 height 902
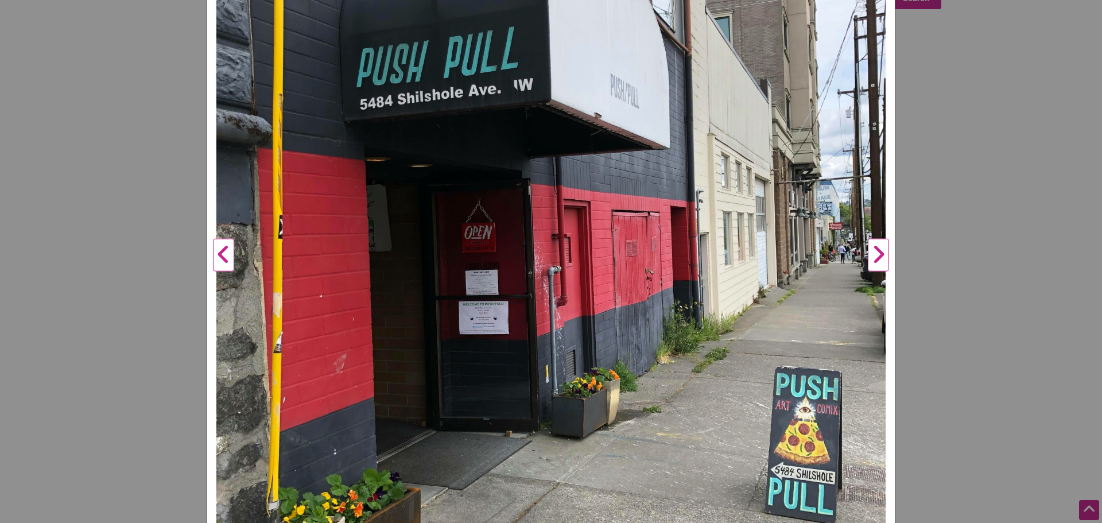
click at [877, 256] on button "Next" at bounding box center [879, 255] width 32 height 902
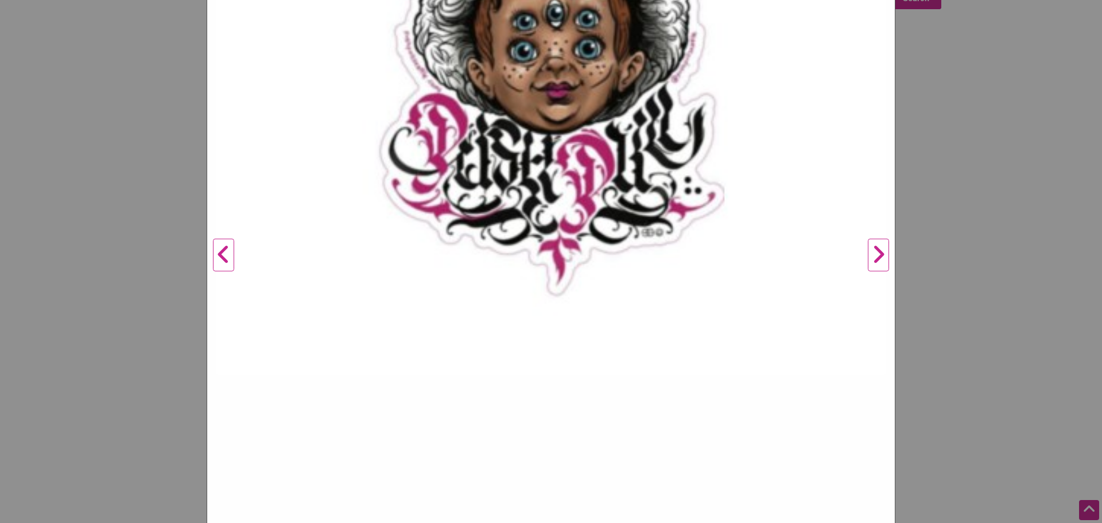
click at [877, 256] on button "Next" at bounding box center [879, 255] width 32 height 902
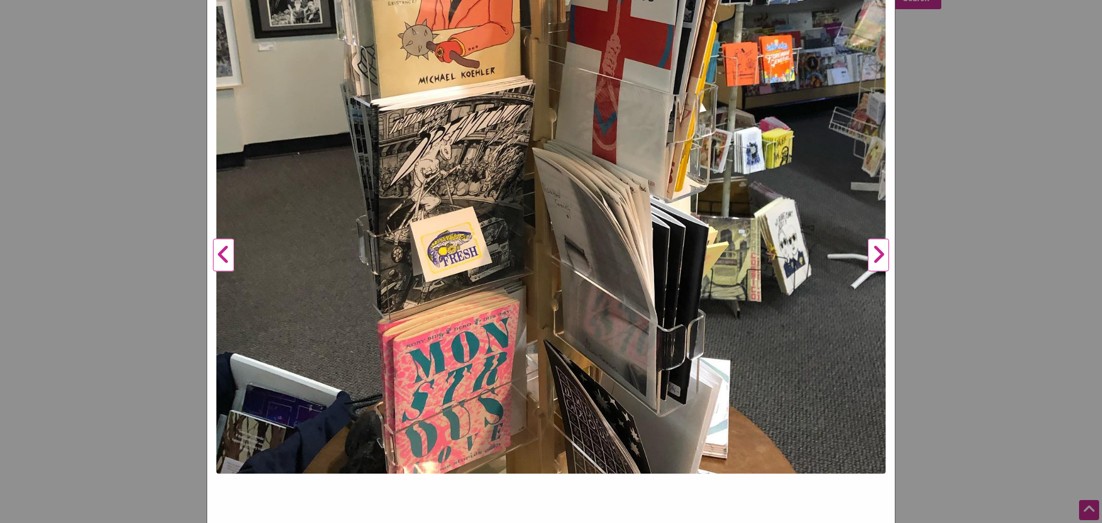
click at [951, 262] on div "Push/Pull Previous Next 1 2 3 4 ×" at bounding box center [551, 261] width 1102 height 523
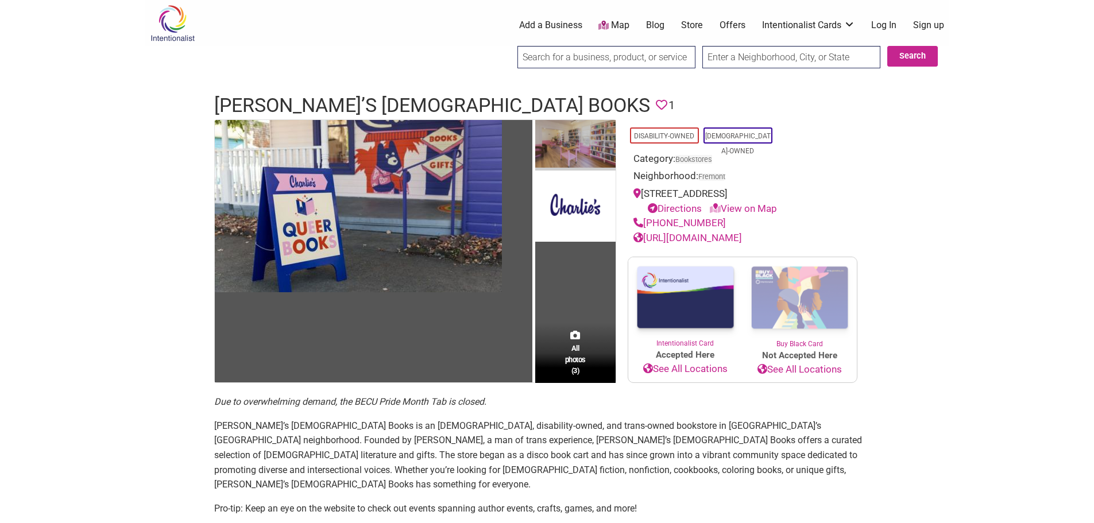
click at [565, 144] on img at bounding box center [575, 145] width 80 height 51
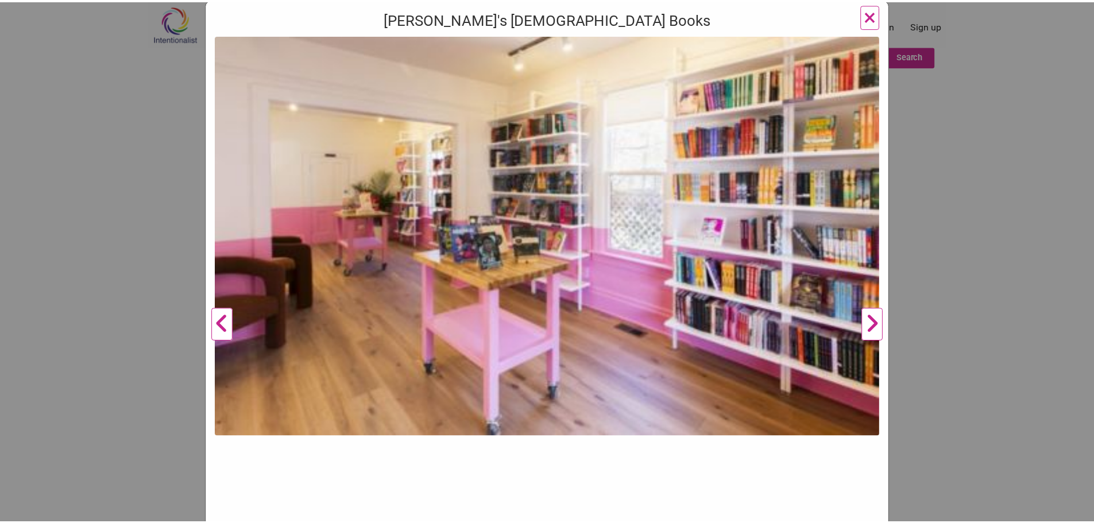
scroll to position [115, 0]
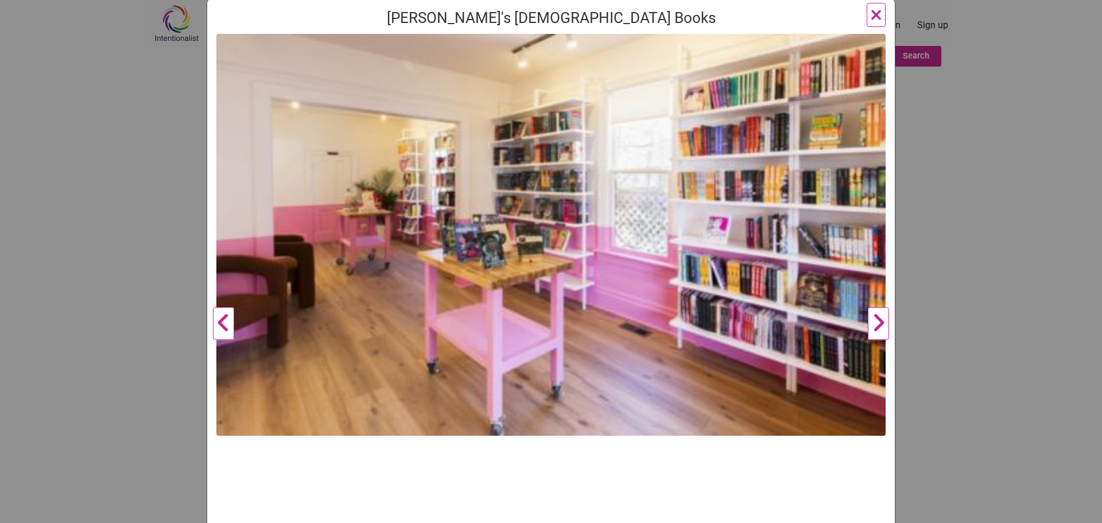
click at [879, 323] on button "Next" at bounding box center [879, 324] width 32 height 580
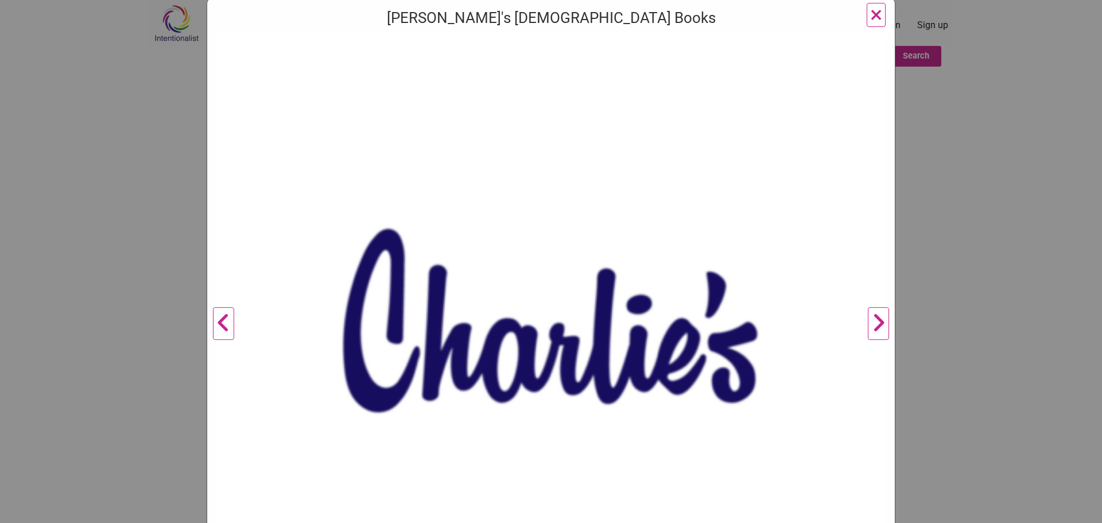
click at [879, 323] on button "Next" at bounding box center [879, 324] width 32 height 580
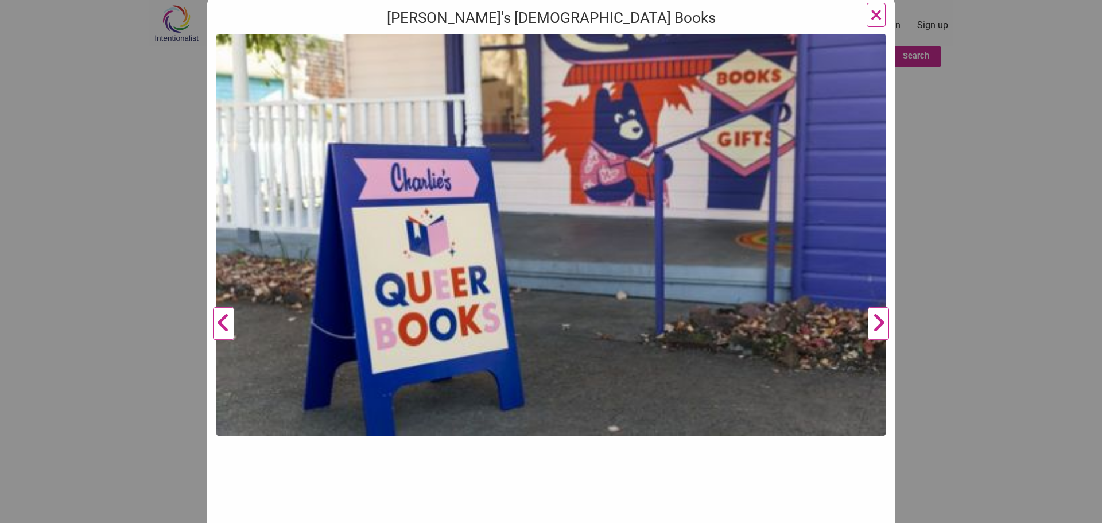
click at [879, 323] on button "Next" at bounding box center [879, 324] width 32 height 580
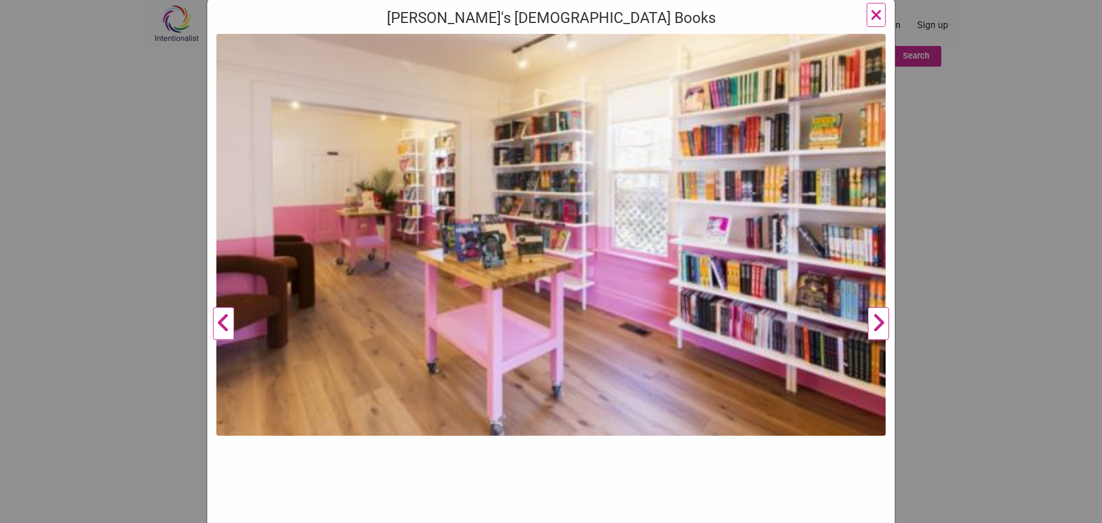
click at [941, 321] on div "Charlie's Queer Books Previous Next 1 2 3 ×" at bounding box center [551, 261] width 1102 height 523
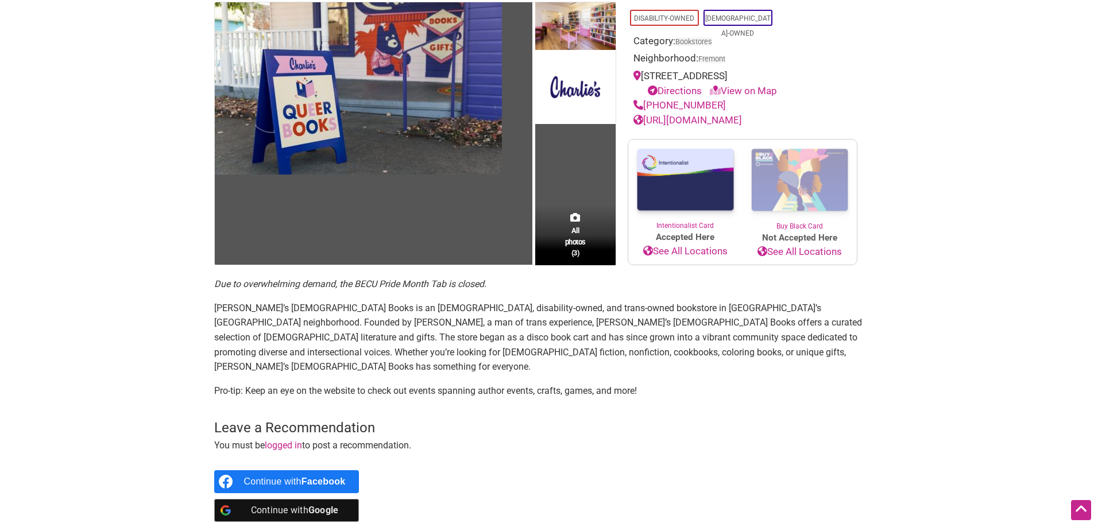
scroll to position [57, 0]
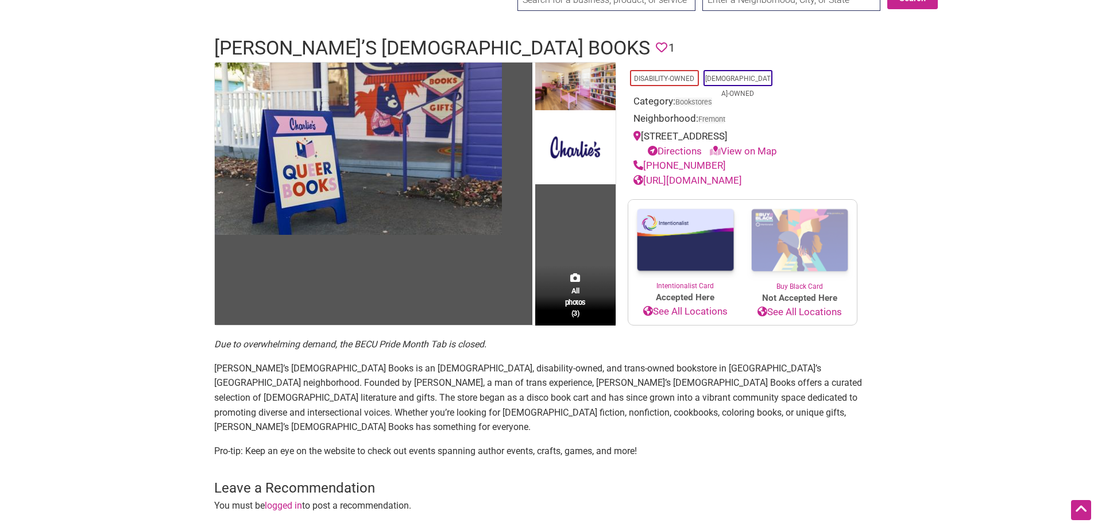
click at [711, 178] on link "https://charliesqueerbooks.com" at bounding box center [687, 180] width 109 height 11
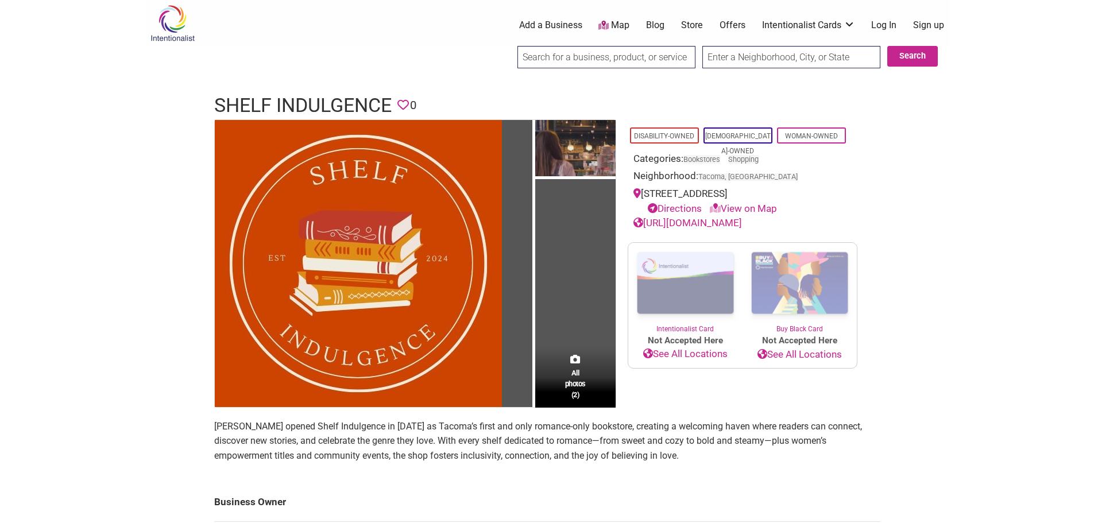
click at [699, 222] on link "[URL][DOMAIN_NAME]" at bounding box center [687, 222] width 109 height 11
